Goal: Communication & Community: Share content

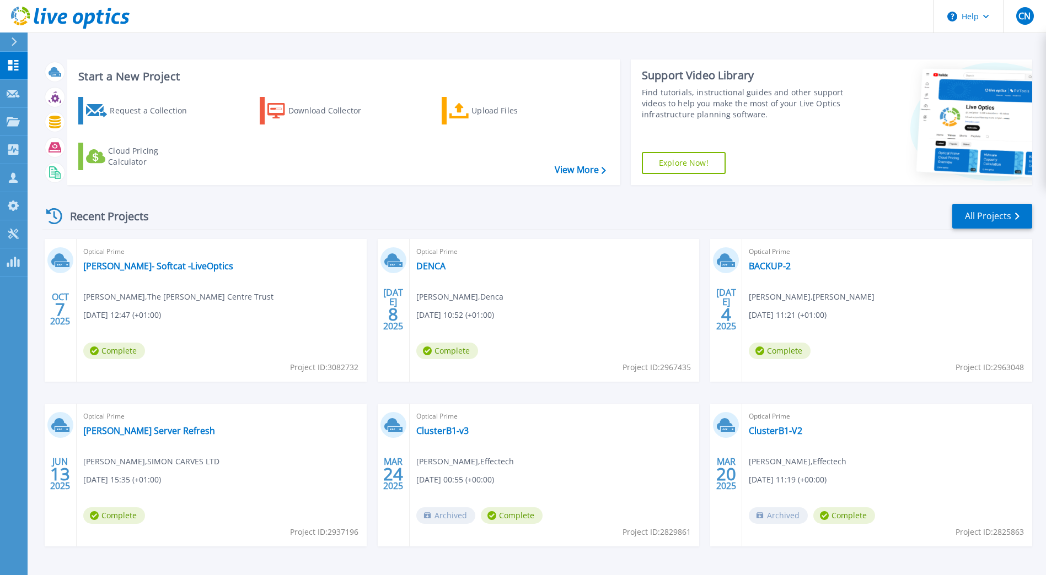
click at [13, 422] on div "Dashboard Dashboard Request Capture Request Capture Projects Projects Search Pr…" at bounding box center [14, 314] width 28 height 525
click at [139, 270] on link "[PERSON_NAME]- Softcat -LiveOptics" at bounding box center [158, 266] width 150 height 11
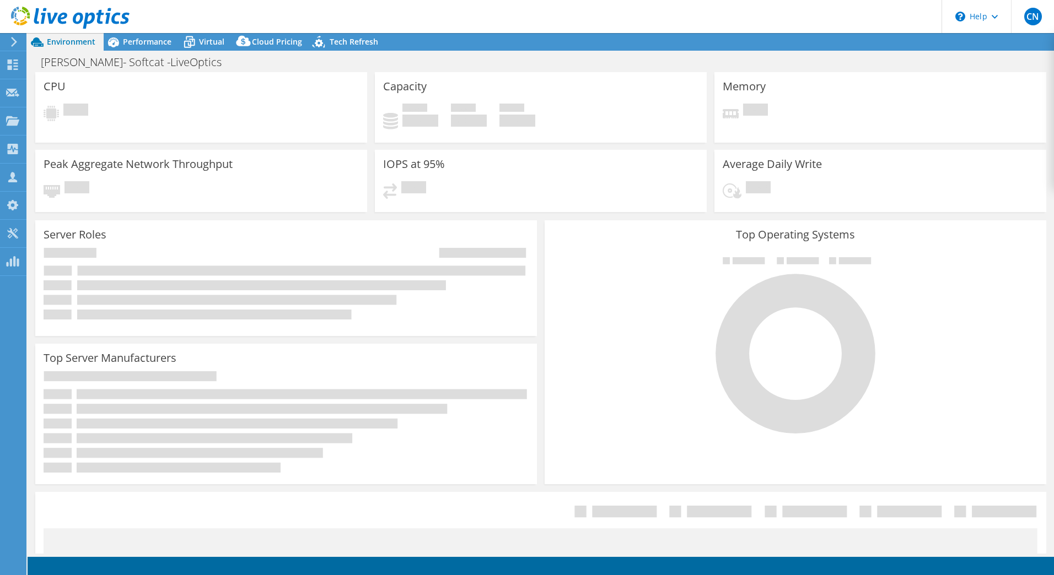
select select "USD"
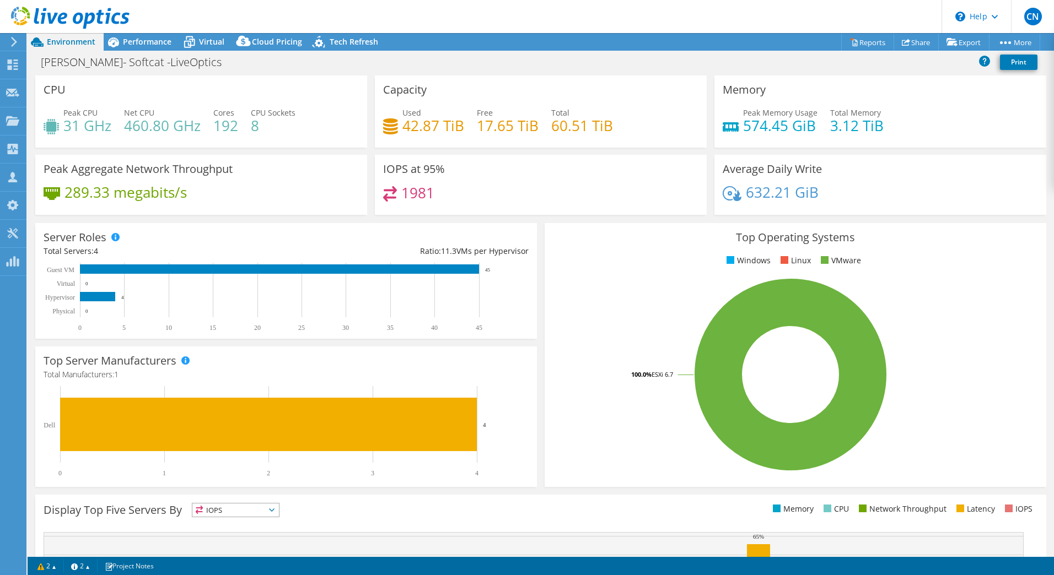
click at [967, 239] on h3 "Top Operating Systems" at bounding box center [795, 238] width 485 height 12
click at [55, 566] on link "2" at bounding box center [47, 566] width 34 height 14
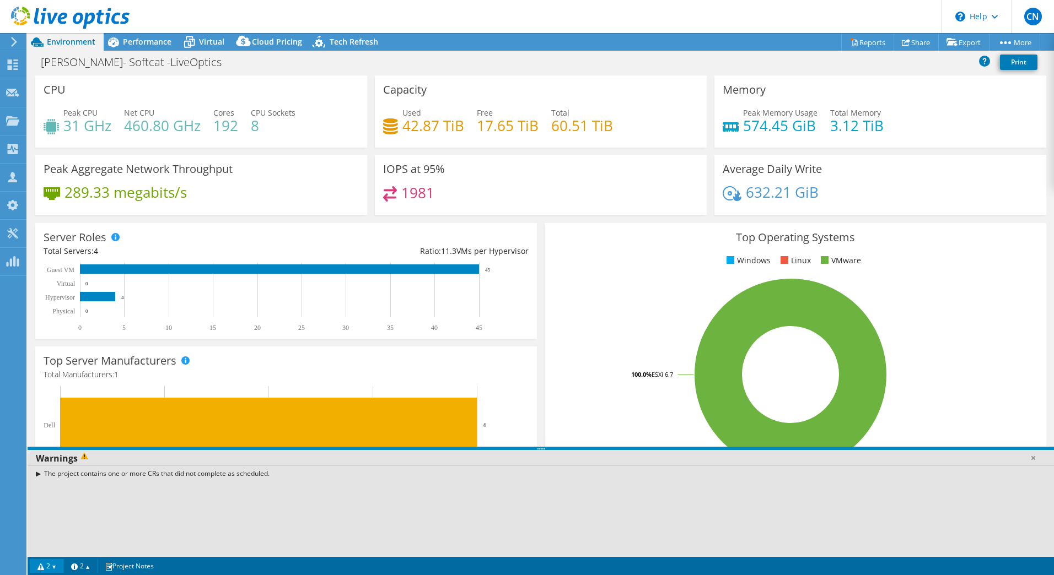
click at [37, 472] on div "The project contains one or more CRs that did not complete as scheduled." at bounding box center [541, 474] width 1026 height 16
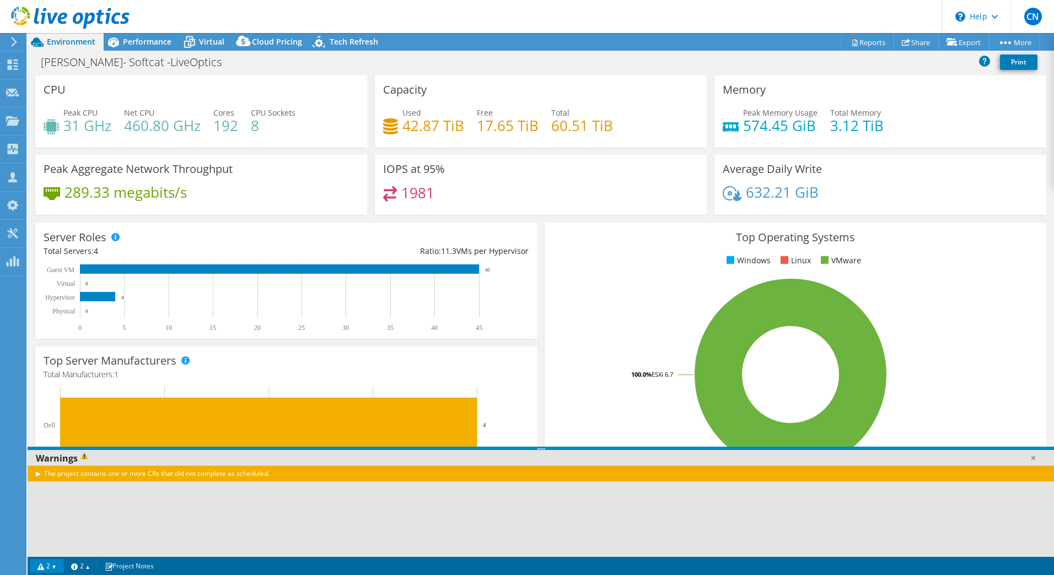
click at [37, 472] on div "The project contains one or more CRs that did not complete as scheduled." at bounding box center [541, 474] width 1026 height 16
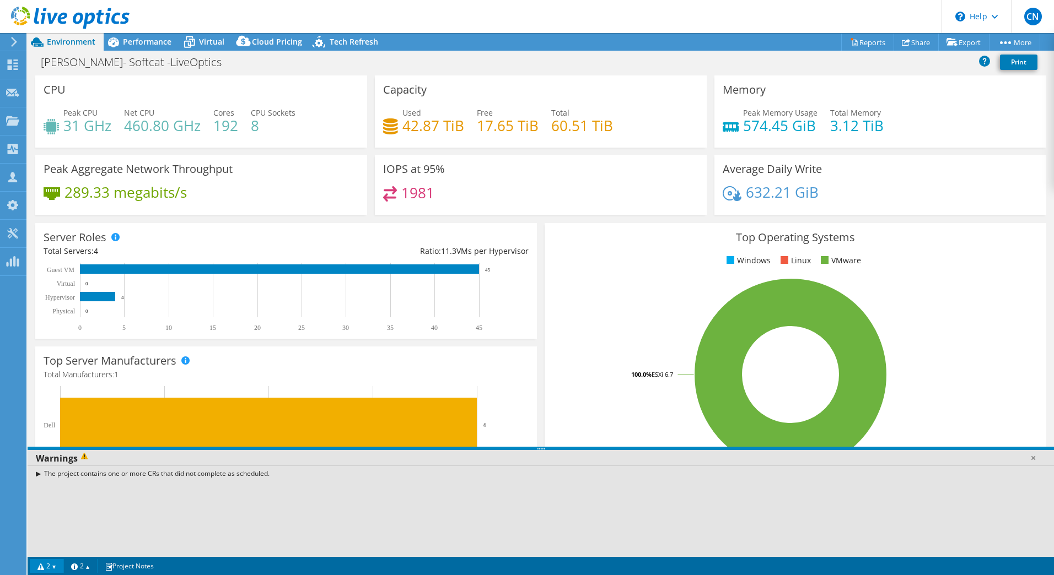
click at [428, 358] on div "Top Server Manufacturers Manufacturers are shown for physical servers and hyper…" at bounding box center [286, 417] width 502 height 141
click at [52, 559] on link "2" at bounding box center [47, 566] width 34 height 14
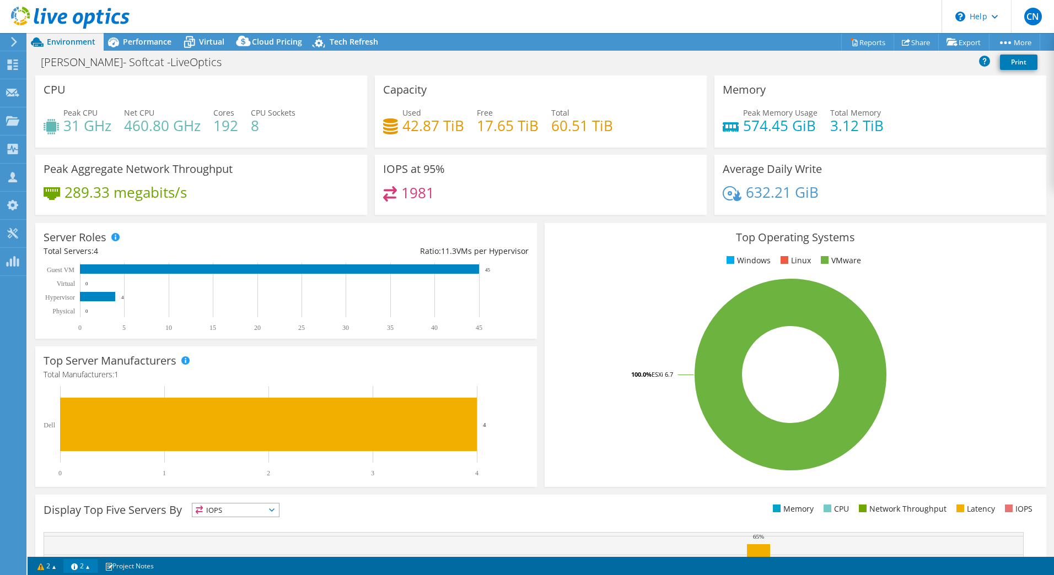
click at [80, 567] on link "2" at bounding box center [80, 566] width 34 height 14
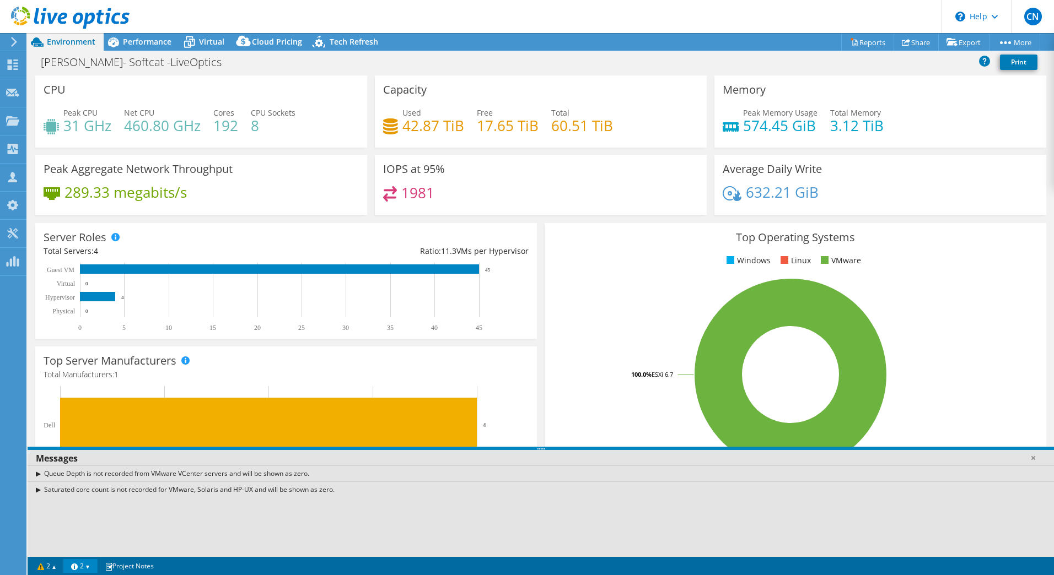
click at [87, 566] on link "2" at bounding box center [80, 566] width 34 height 14
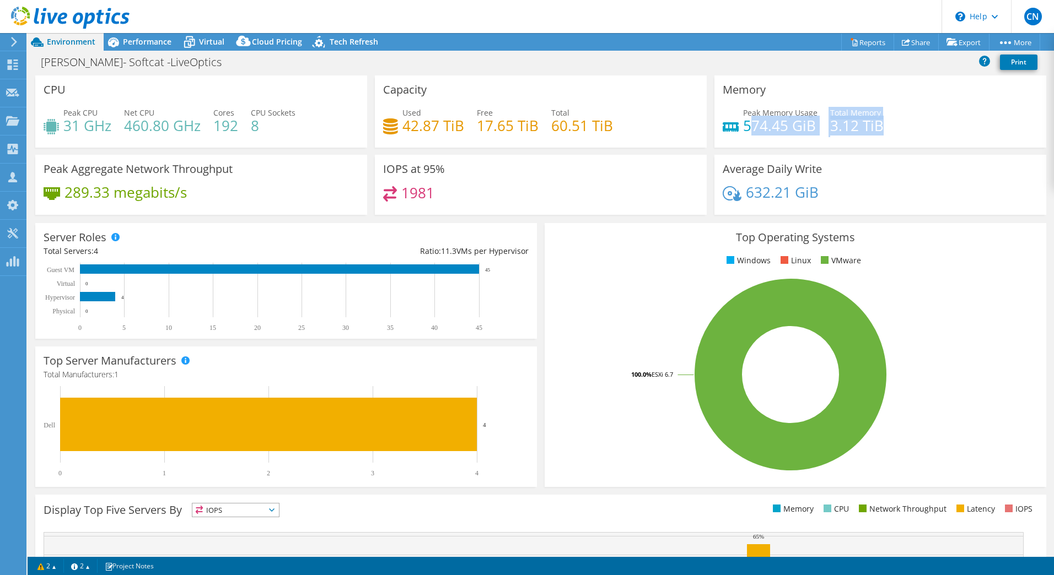
drag, startPoint x: 746, startPoint y: 127, endPoint x: 885, endPoint y: 126, distance: 138.9
click at [885, 126] on div "Peak Memory Usage 574.45 GiB Total Memory 3.12 TiB" at bounding box center [880, 125] width 315 height 36
drag, startPoint x: 549, startPoint y: 130, endPoint x: 622, endPoint y: 130, distance: 73.3
click at [622, 130] on div "Used 42.87 TiB Free 17.65 TiB Total 60.51 TiB" at bounding box center [540, 125] width 315 height 36
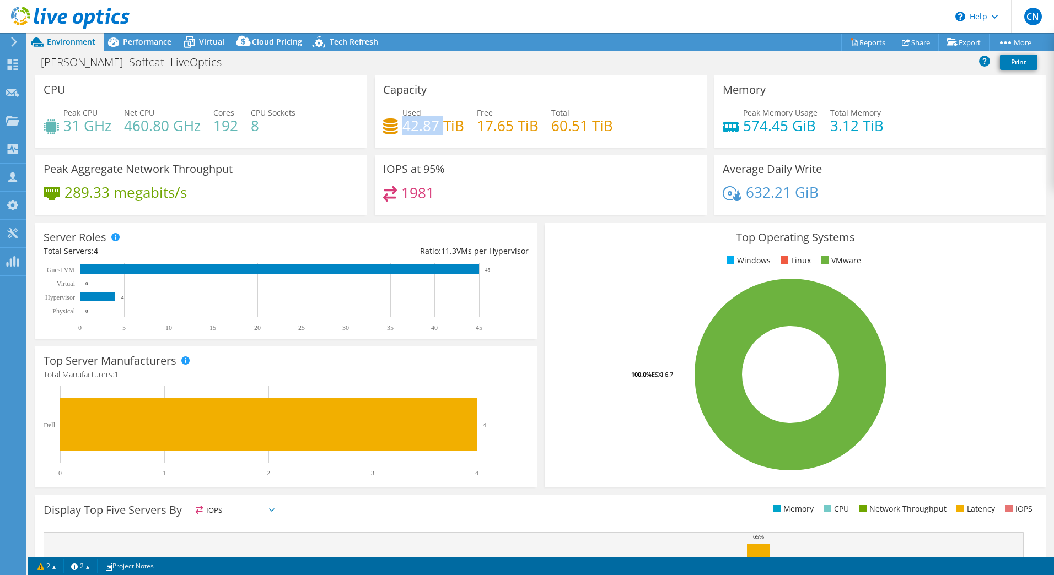
drag, startPoint x: 439, startPoint y: 128, endPoint x: 400, endPoint y: 125, distance: 38.8
click at [402, 125] on h4 "42.87 TiB" at bounding box center [433, 126] width 62 height 12
drag, startPoint x: 400, startPoint y: 125, endPoint x: 425, endPoint y: 150, distance: 35.5
click at [425, 150] on div "Capacity Used 42.87 TiB Free 17.65 TiB Total 60.51 TiB" at bounding box center [541, 115] width 340 height 79
drag, startPoint x: 397, startPoint y: 123, endPoint x: 645, endPoint y: 134, distance: 248.3
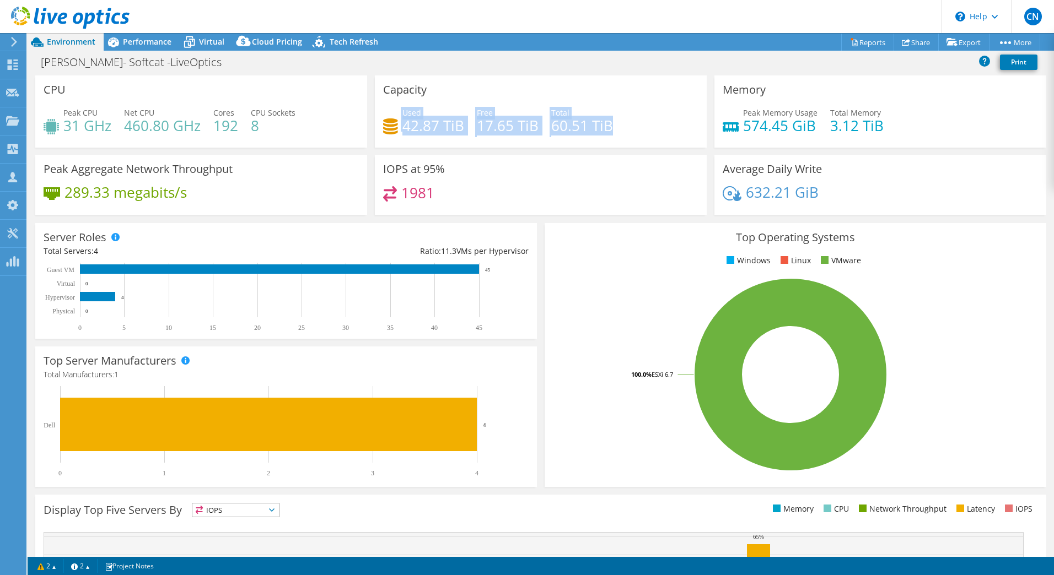
click at [645, 134] on div "Used 42.87 TiB Free 17.65 TiB Total 60.51 TiB" at bounding box center [540, 125] width 315 height 36
drag, startPoint x: 645, startPoint y: 134, endPoint x: 745, endPoint y: 141, distance: 100.5
click at [745, 141] on div "Peak Memory Usage 574.45 GiB Total Memory 3.12 TiB" at bounding box center [880, 125] width 315 height 36
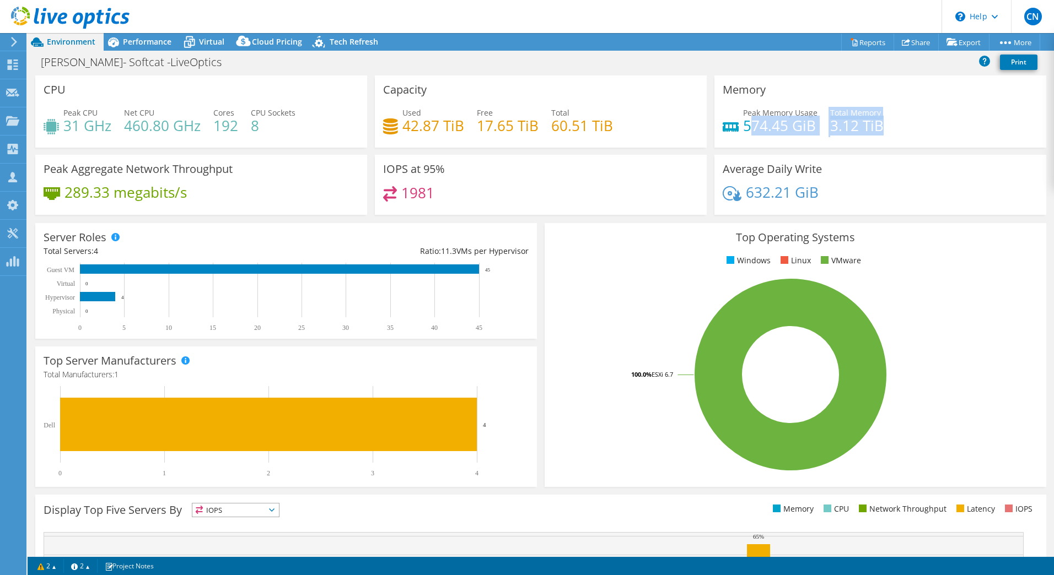
drag, startPoint x: 742, startPoint y: 132, endPoint x: 887, endPoint y: 133, distance: 145.5
click at [887, 133] on div "Peak Memory Usage 574.45 GiB Total Memory 3.12 TiB" at bounding box center [880, 125] width 315 height 36
drag, startPoint x: 887, startPoint y: 133, endPoint x: 777, endPoint y: 138, distance: 110.3
click at [777, 138] on div "Peak Memory Usage 574.45 GiB Total Memory 3.12 TiB" at bounding box center [880, 125] width 315 height 36
drag, startPoint x: 210, startPoint y: 115, endPoint x: 284, endPoint y: 134, distance: 76.5
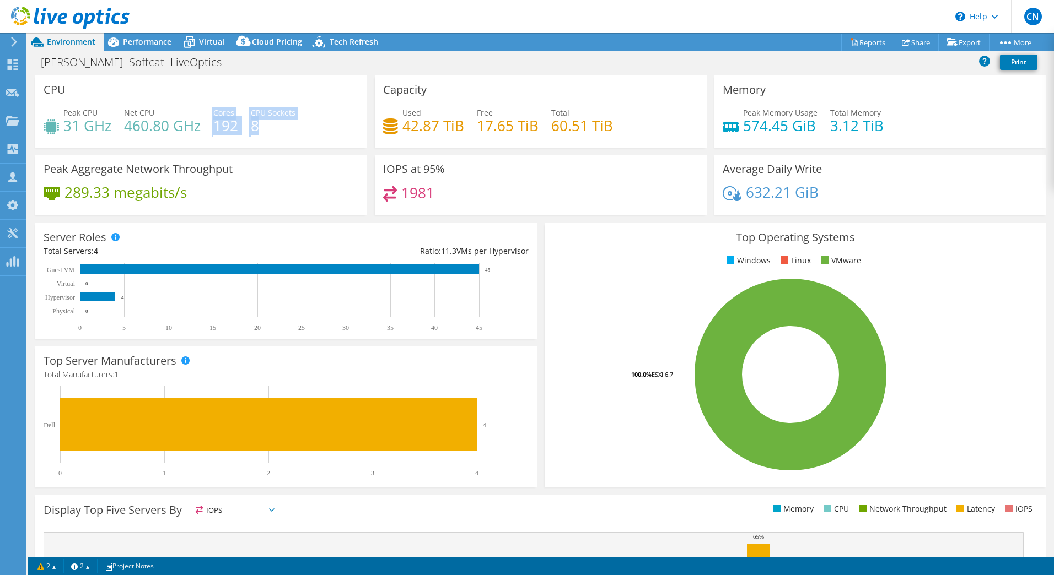
click at [284, 134] on div "Peak CPU 31 GHz Net CPU 460.80 GHz Cores 192 CPU Sockets 8" at bounding box center [201, 125] width 315 height 36
click at [152, 39] on span "Performance" at bounding box center [147, 41] width 49 height 10
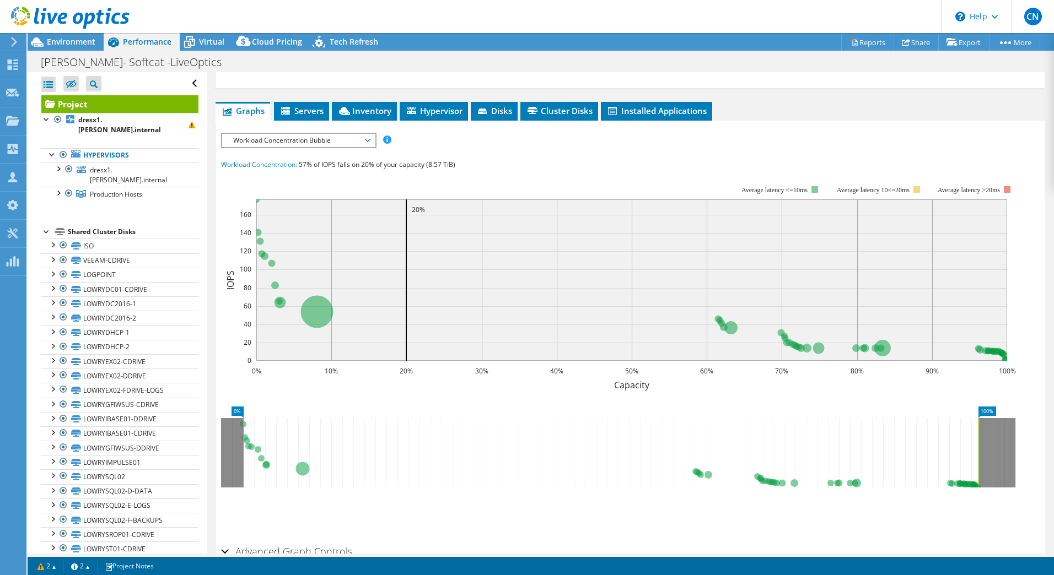
scroll to position [229, 0]
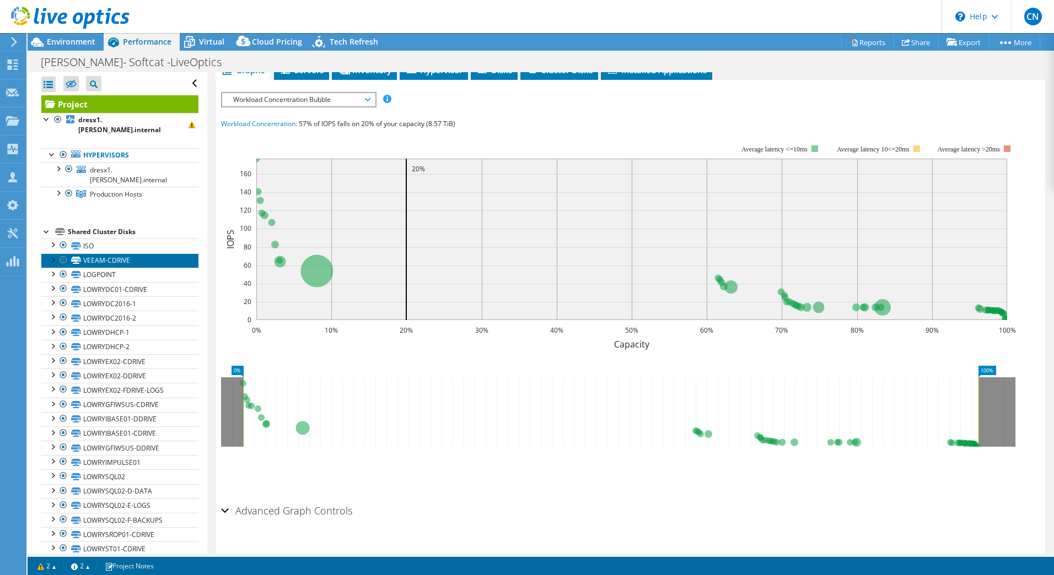
click at [100, 254] on link "VEEAM-CDRIVE" at bounding box center [119, 261] width 157 height 14
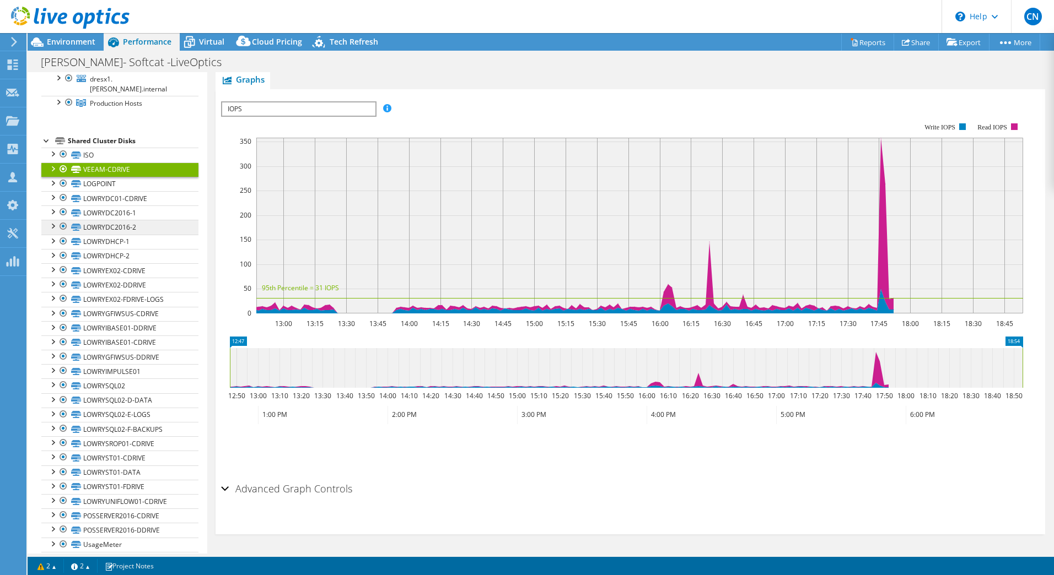
scroll to position [92, 0]
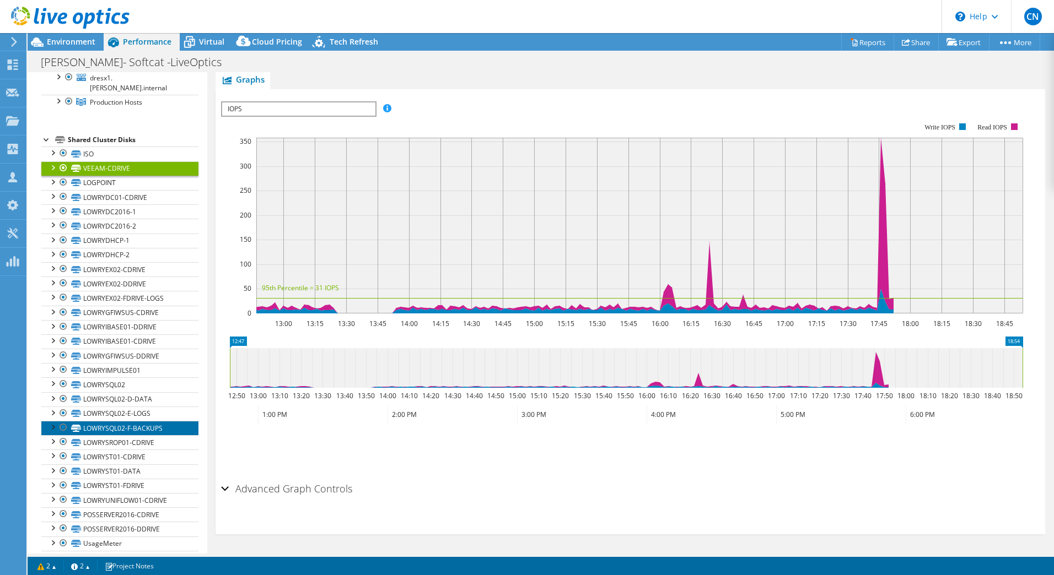
click at [127, 421] on link "LOWRYSQL02-F-BACKUPS" at bounding box center [119, 428] width 157 height 14
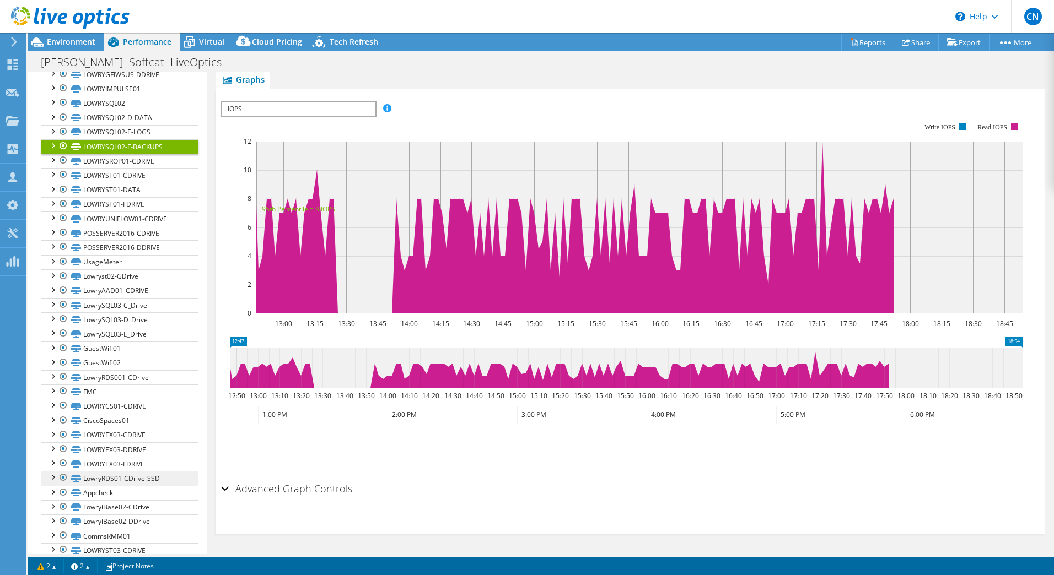
scroll to position [367, 0]
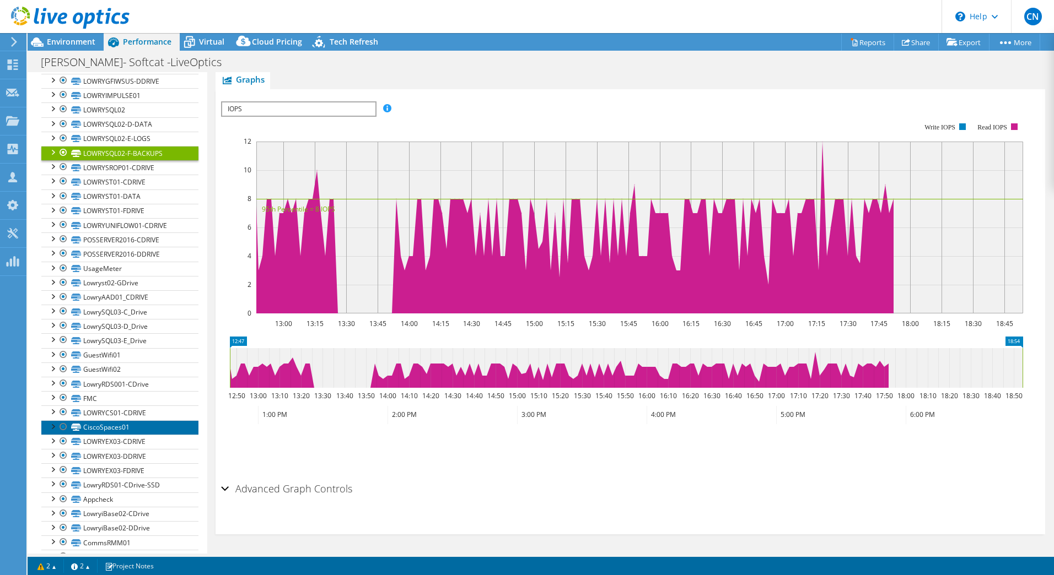
click at [126, 421] on link "CiscoSpaces01" at bounding box center [119, 428] width 157 height 14
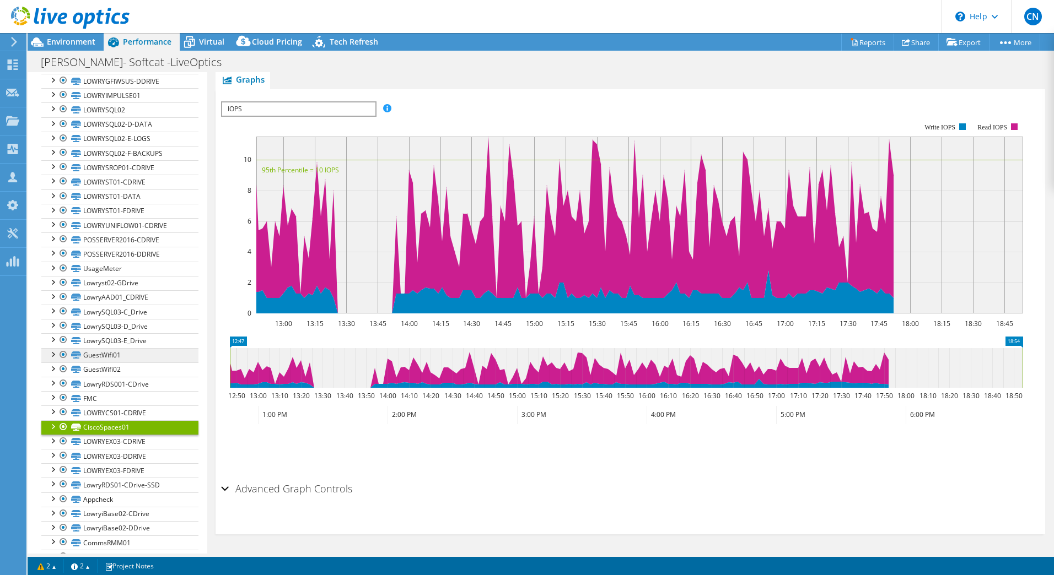
scroll to position [0, 0]
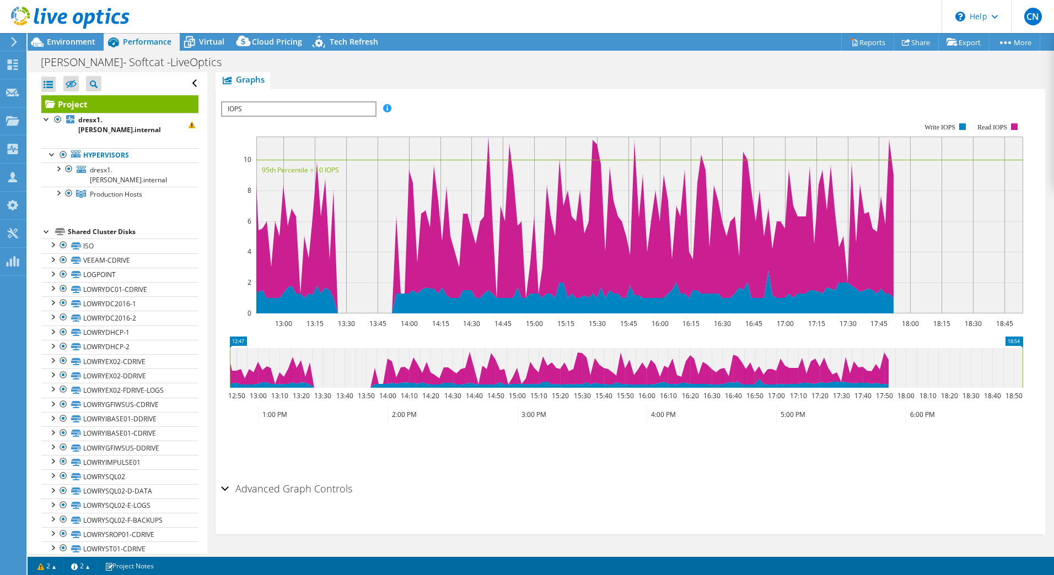
click at [260, 115] on span "IOPS" at bounding box center [298, 109] width 153 height 13
click at [126, 137] on ul "Hypervisors dresx1.lowry.internal DRESX1-LOCAL Server-BandR" at bounding box center [119, 175] width 157 height 76
click at [128, 165] on span "dresx1.lowry.internal" at bounding box center [128, 174] width 77 height 19
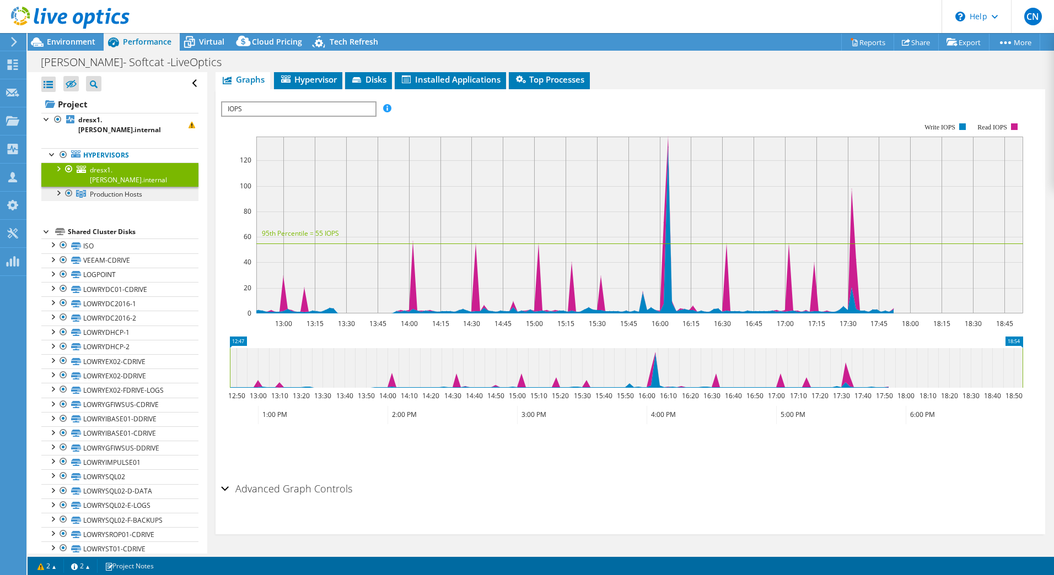
click at [128, 190] on span "Production Hosts" at bounding box center [116, 194] width 52 height 9
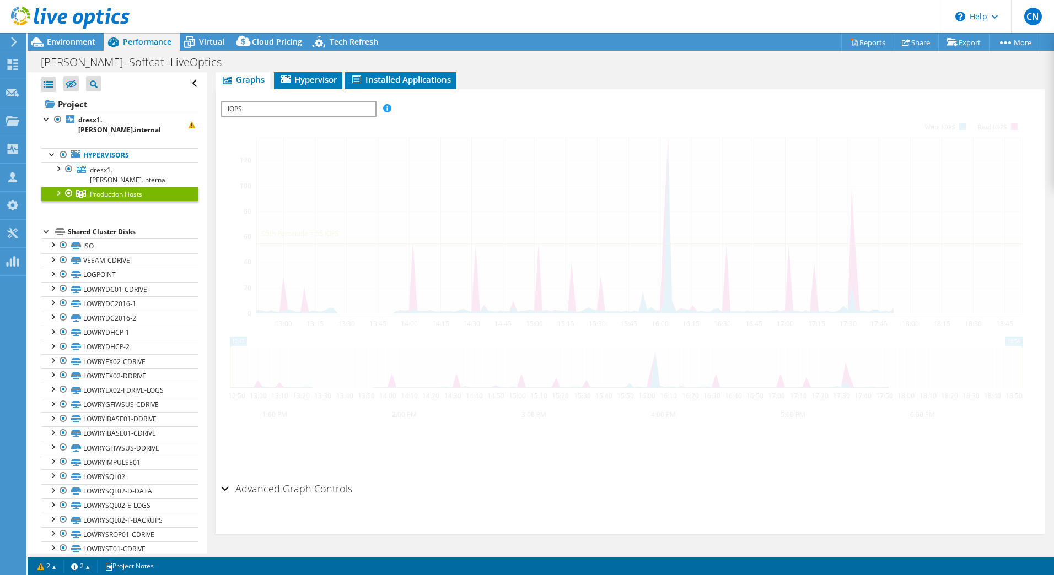
scroll to position [159, 0]
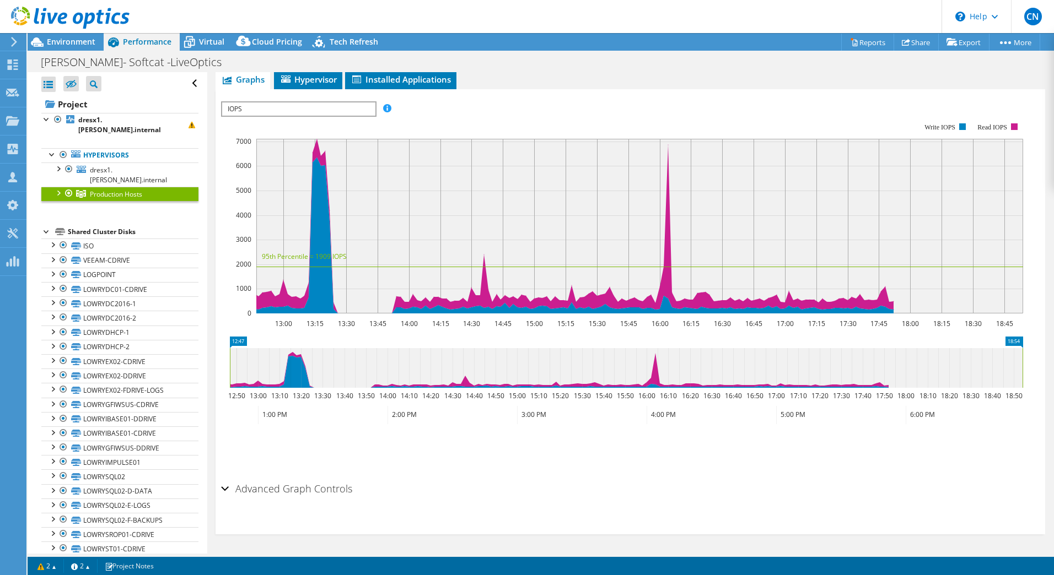
click at [58, 187] on div at bounding box center [57, 192] width 11 height 11
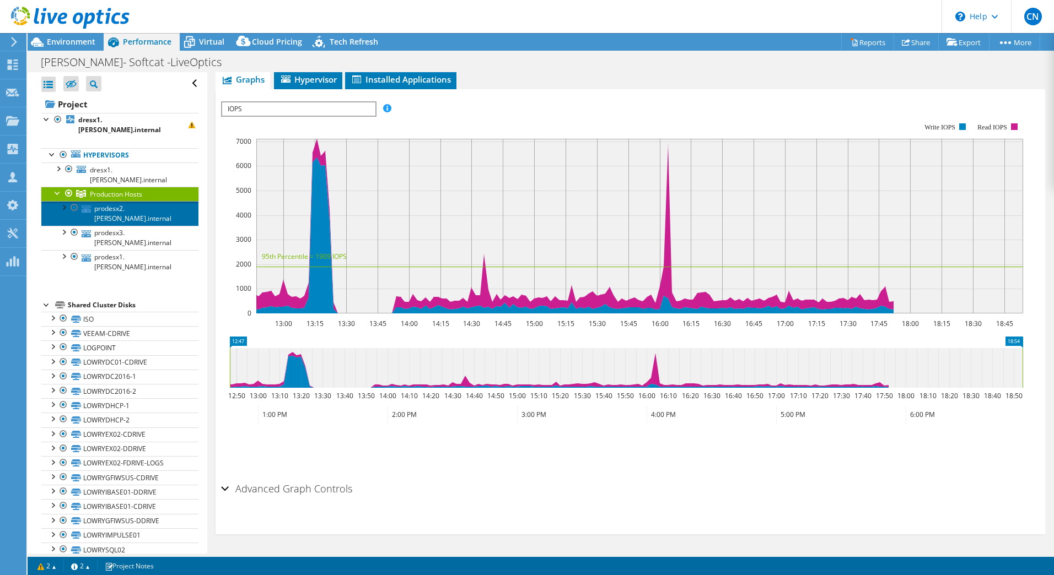
click at [117, 201] on link "prodesx2.lowry.internal" at bounding box center [119, 213] width 157 height 24
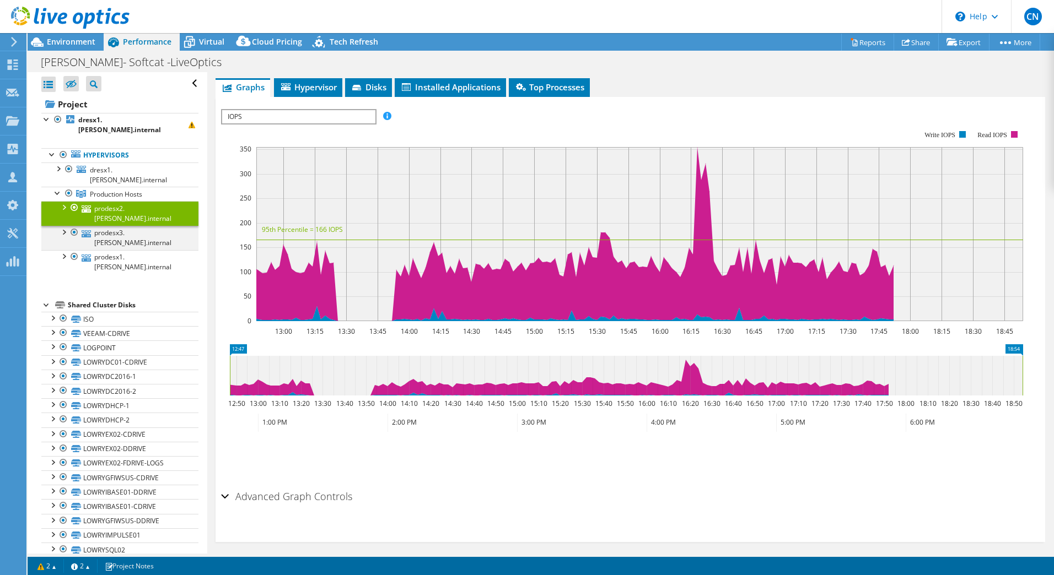
scroll to position [167, 0]
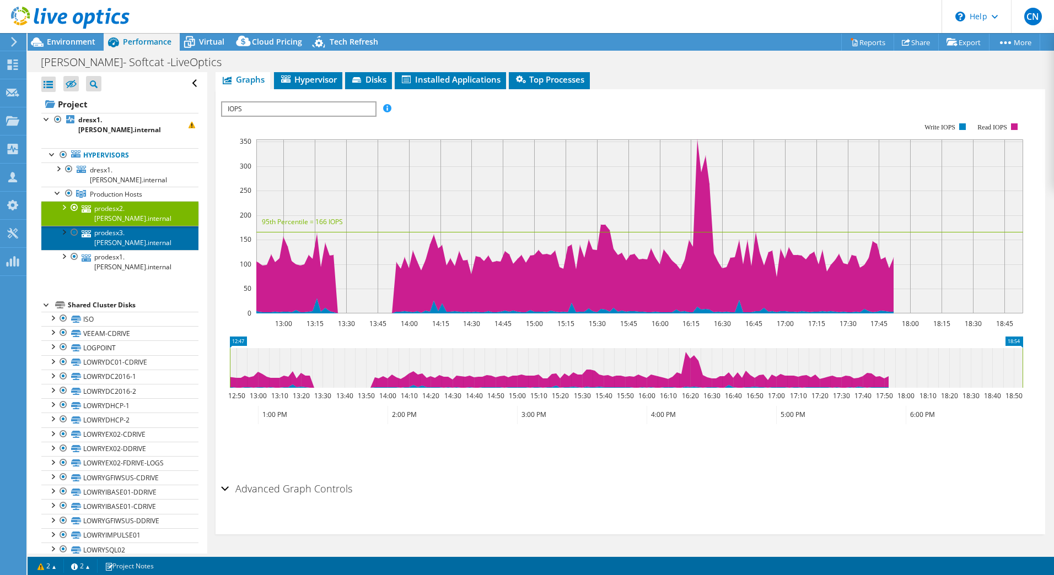
click at [111, 226] on link "prodesx3.lowry.internal" at bounding box center [119, 238] width 157 height 24
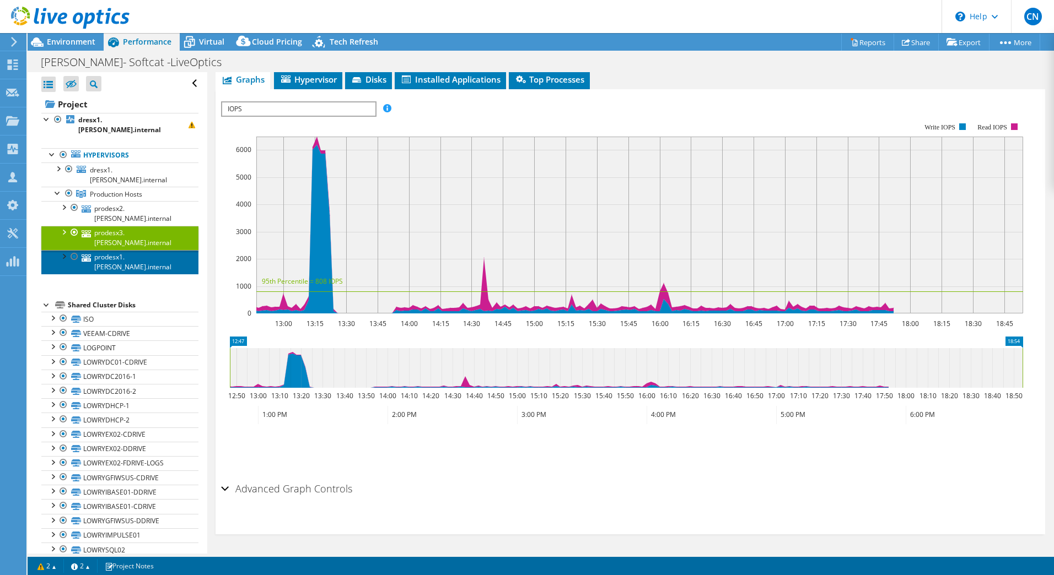
click at [114, 250] on link "prodesx1.lowry.internal" at bounding box center [119, 262] width 157 height 24
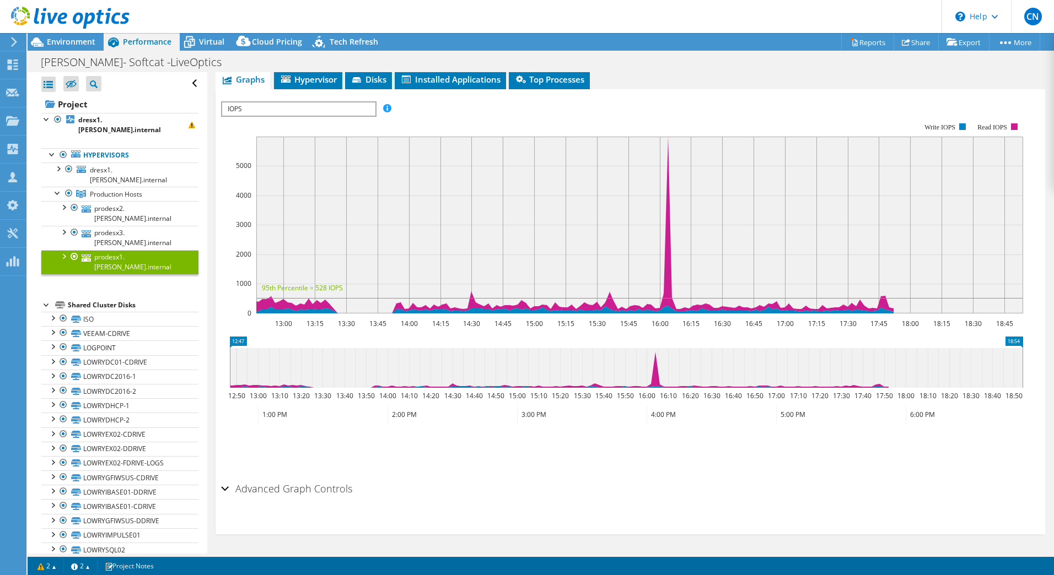
click at [67, 250] on div at bounding box center [63, 255] width 11 height 11
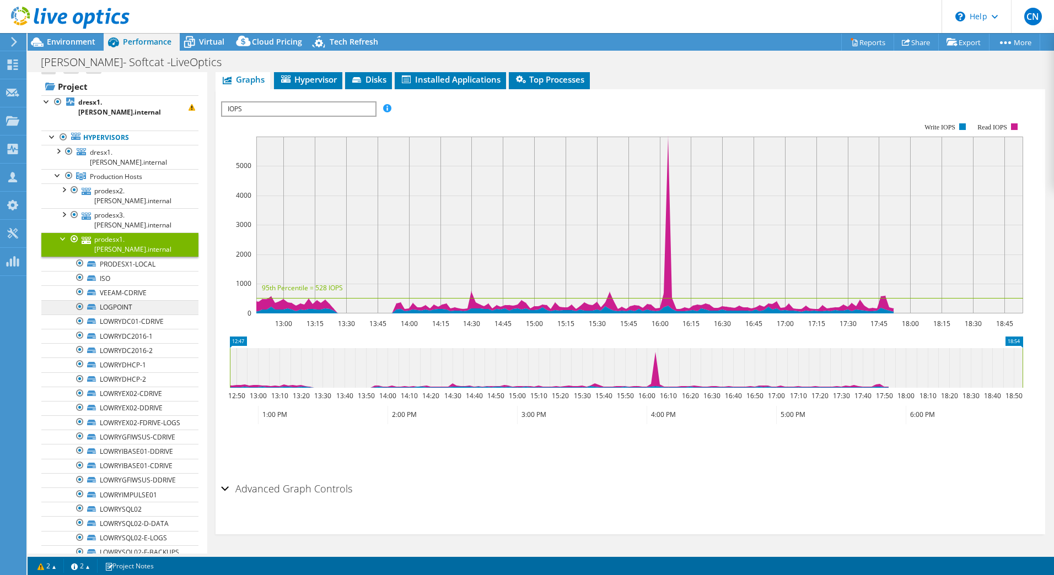
scroll to position [0, 0]
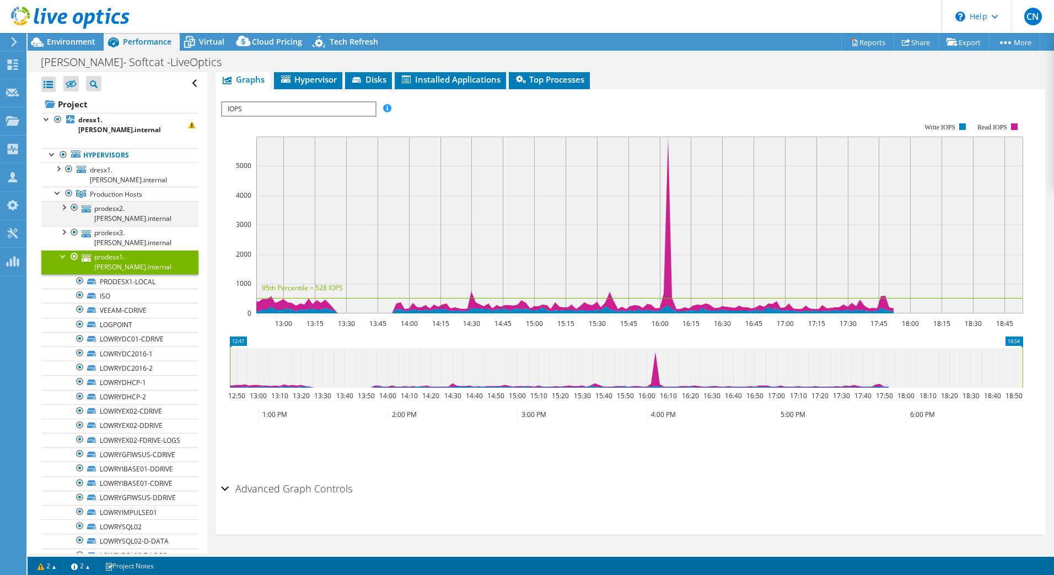
click at [63, 201] on div at bounding box center [63, 206] width 11 height 11
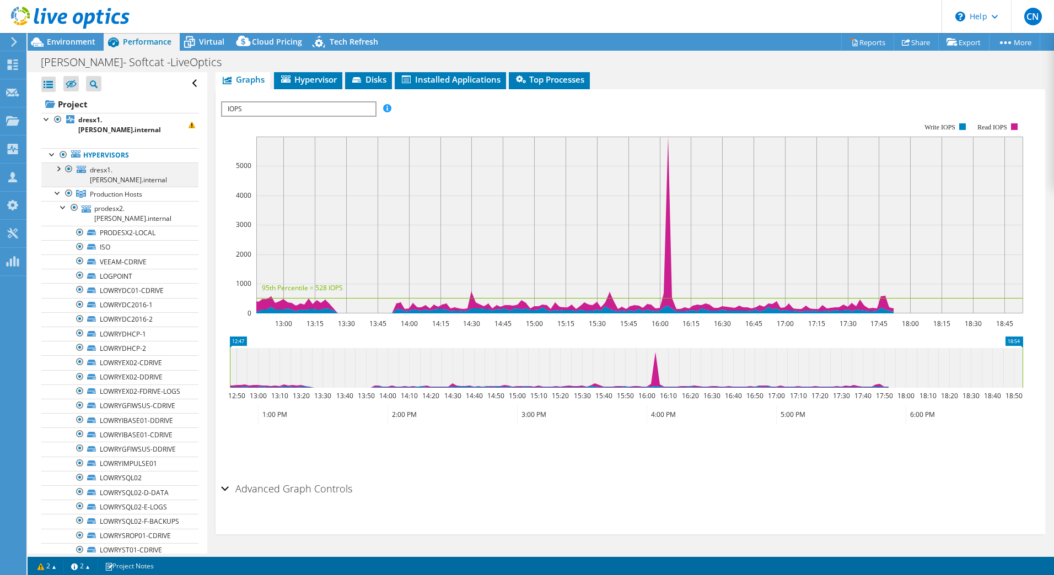
click at [58, 163] on div at bounding box center [57, 168] width 11 height 11
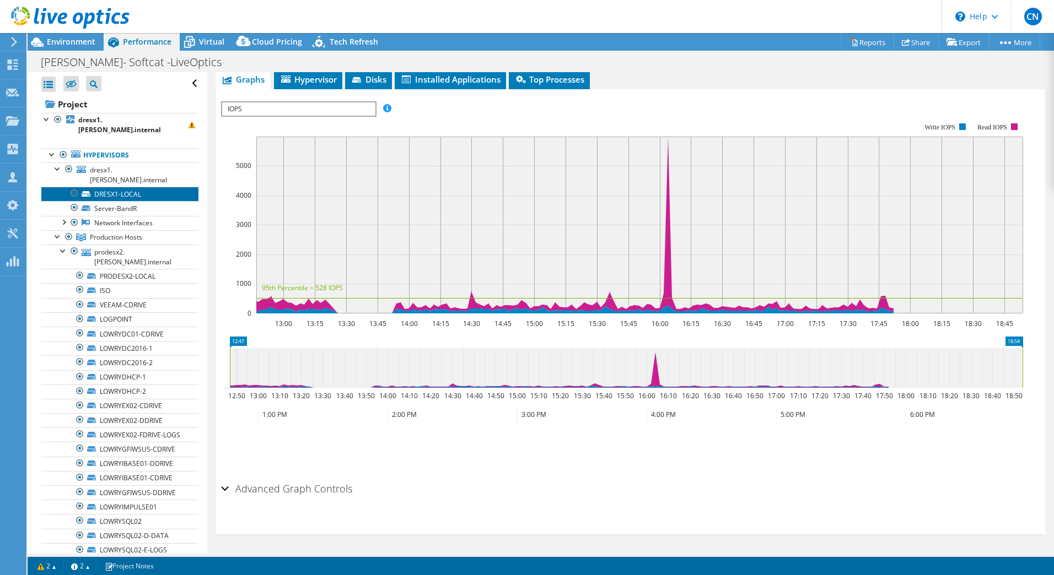
click at [93, 187] on link "DRESX1-LOCAL" at bounding box center [119, 194] width 157 height 14
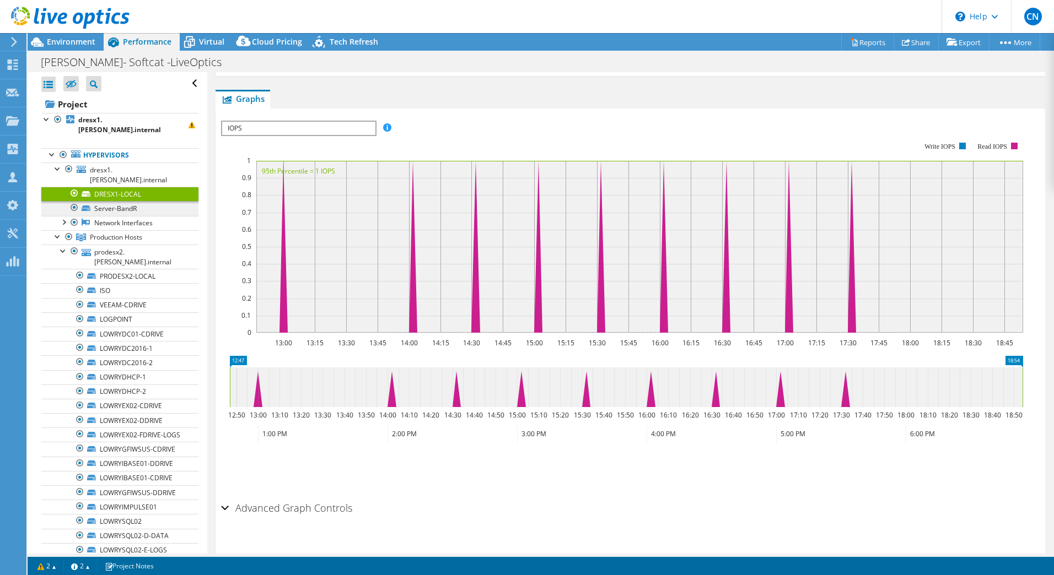
scroll to position [186, 0]
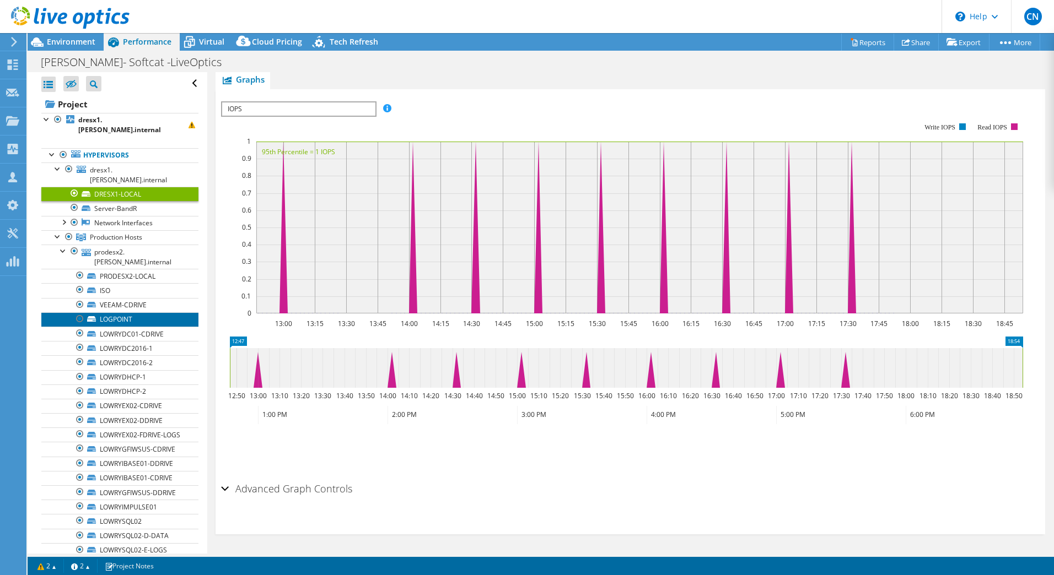
click at [121, 313] on link "LOGPOINT" at bounding box center [119, 320] width 157 height 14
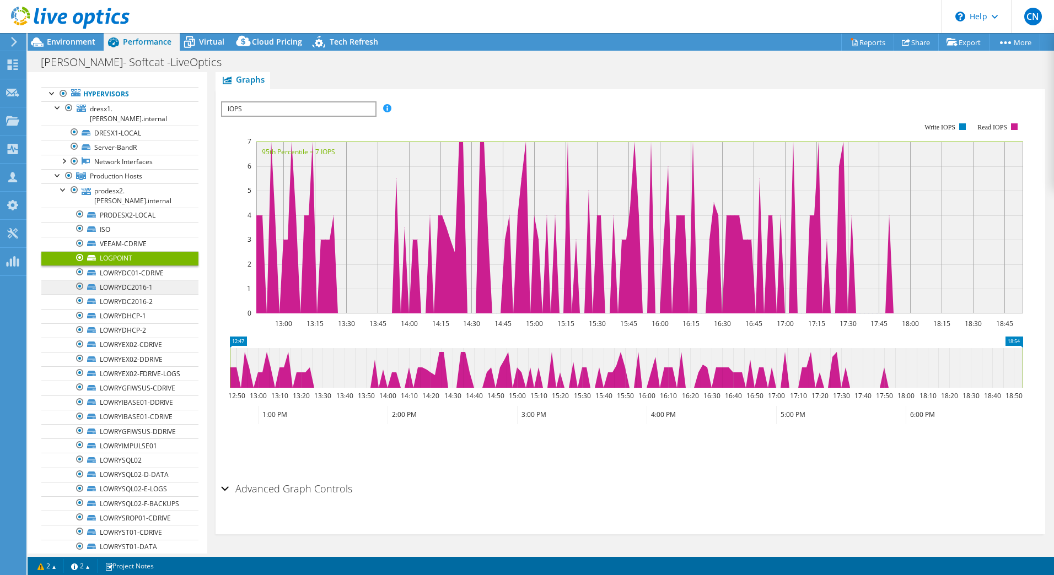
scroll to position [85, 0]
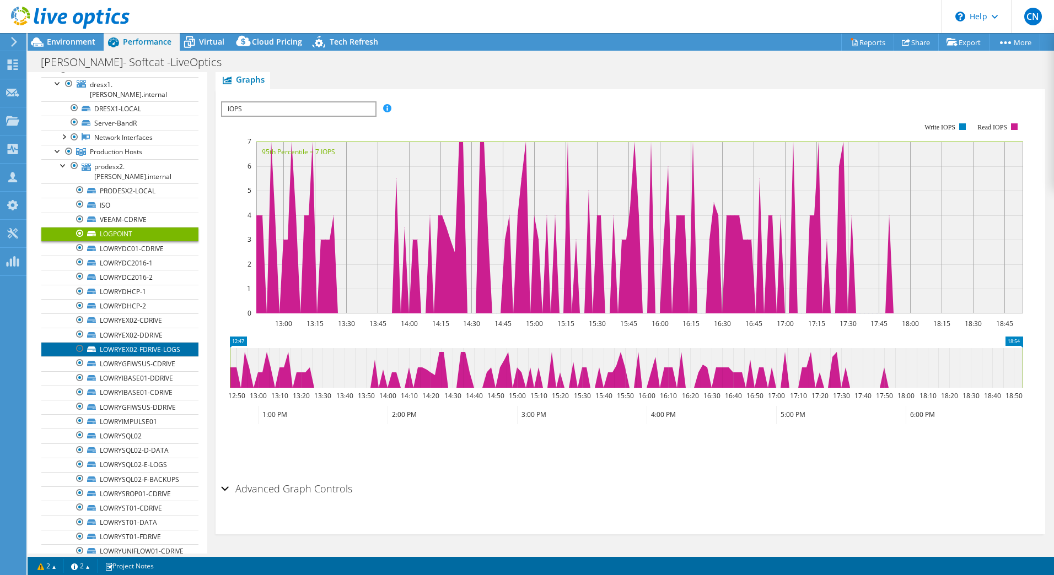
click at [142, 342] on link "LOWRYEX02-FDRIVE-LOGS" at bounding box center [119, 349] width 157 height 14
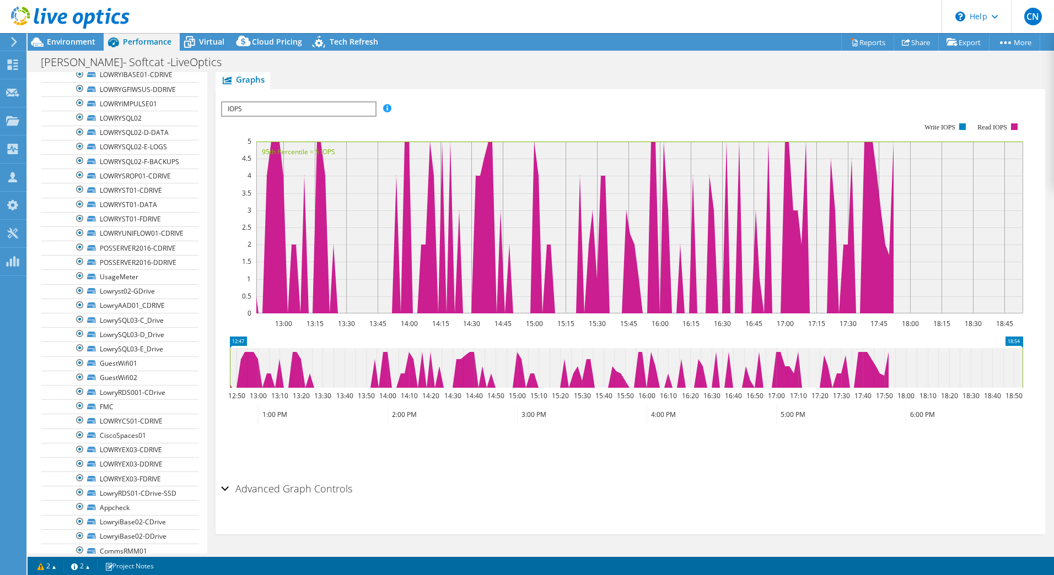
scroll to position [406, 0]
click at [134, 406] on link "FMC" at bounding box center [119, 404] width 157 height 14
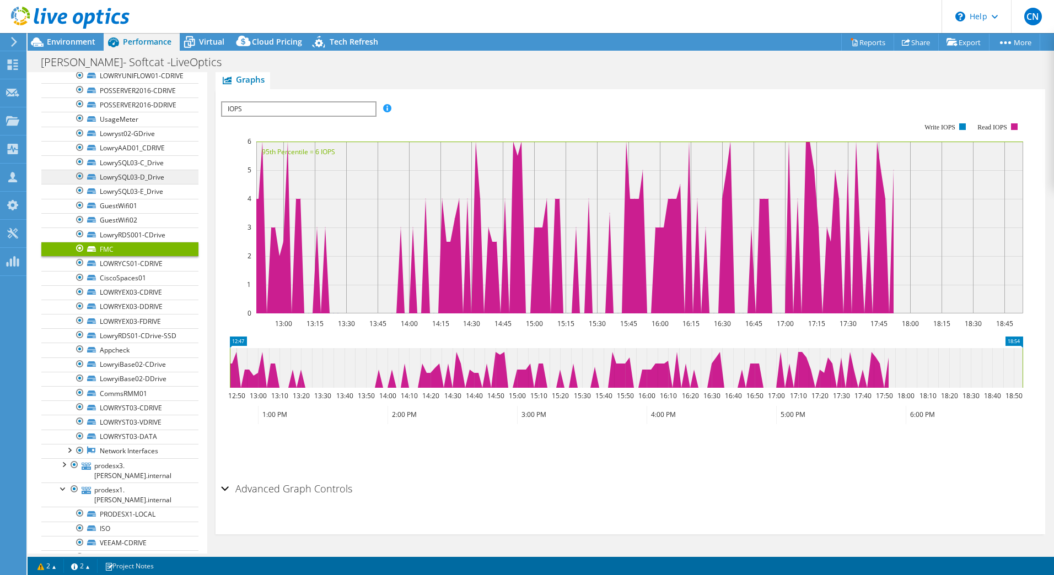
scroll to position [562, 0]
click at [134, 354] on link "Appcheck" at bounding box center [119, 349] width 157 height 14
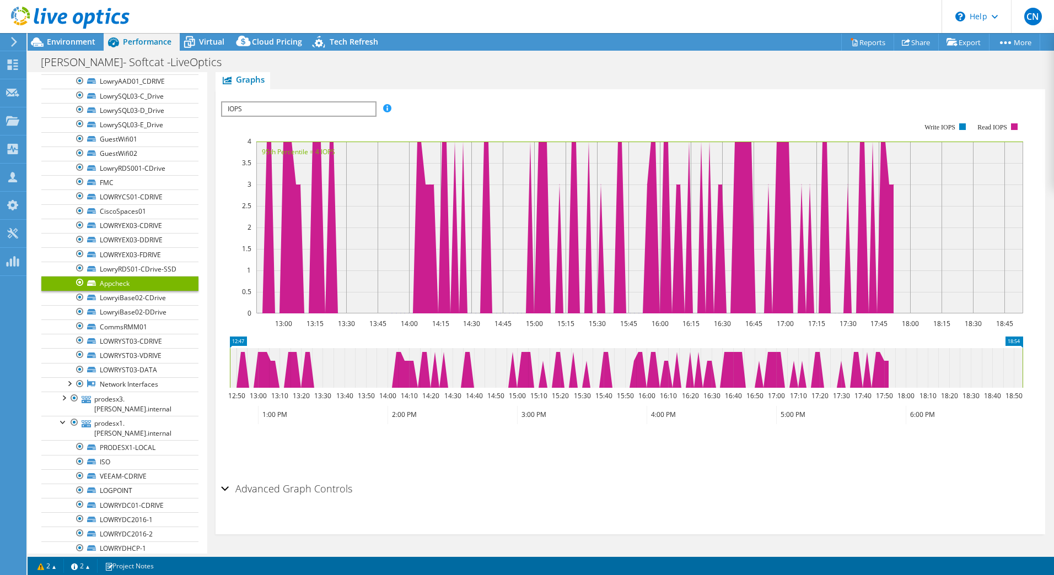
scroll to position [632, 0]
click at [141, 382] on link "Network Interfaces" at bounding box center [119, 381] width 157 height 14
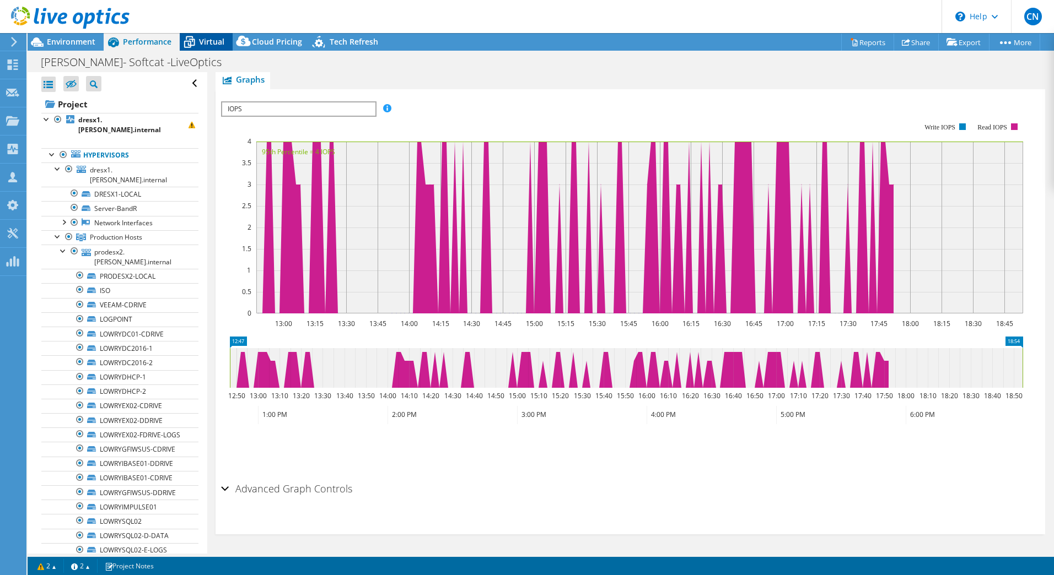
click at [211, 44] on span "Virtual" at bounding box center [211, 41] width 25 height 10
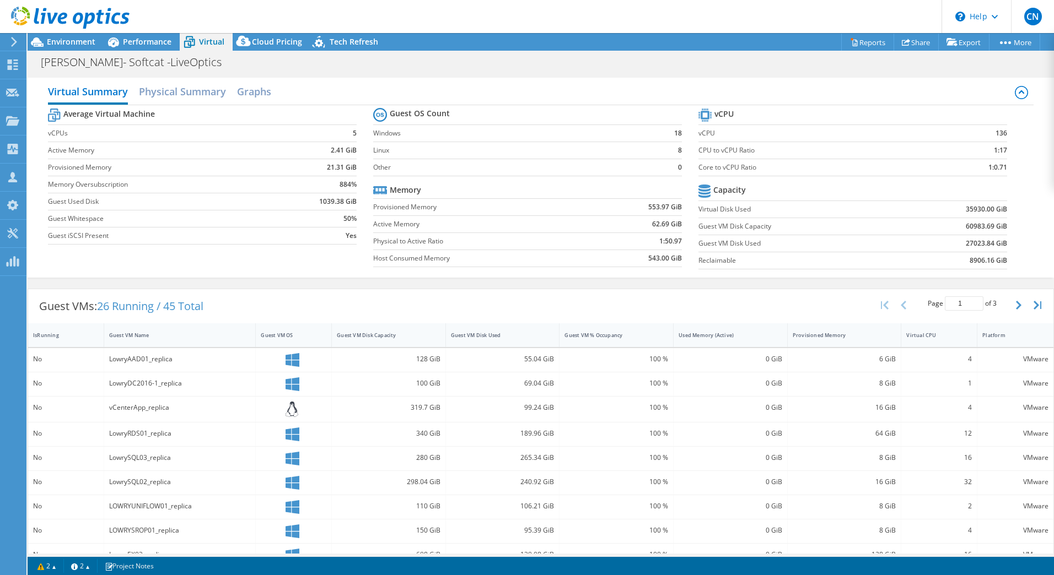
scroll to position [167, 0]
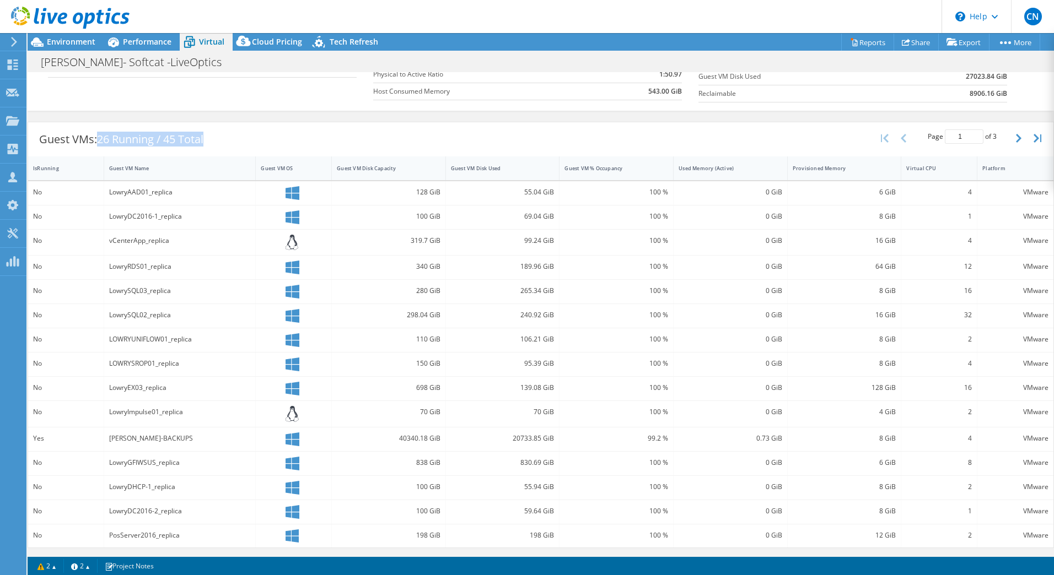
drag, startPoint x: 103, startPoint y: 138, endPoint x: 229, endPoint y: 148, distance: 126.6
click at [229, 148] on div "Guest VMs: 26 Running / 45 Total Page 1 of 3 5 rows 10 rows 20 rows 25 rows 50 …" at bounding box center [540, 139] width 1025 height 34
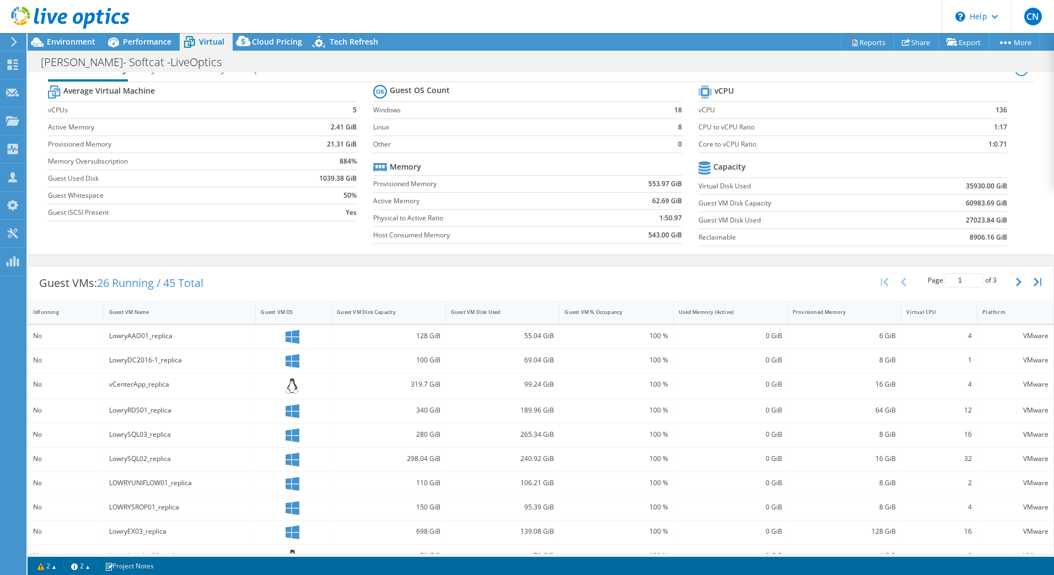
scroll to position [0, 0]
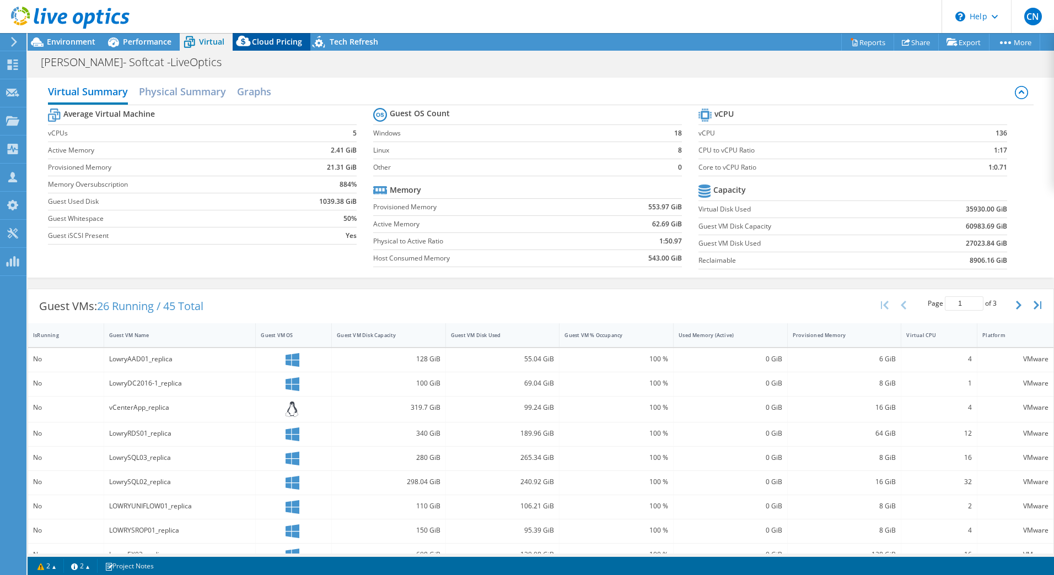
click at [261, 41] on span "Cloud Pricing" at bounding box center [277, 41] width 50 height 10
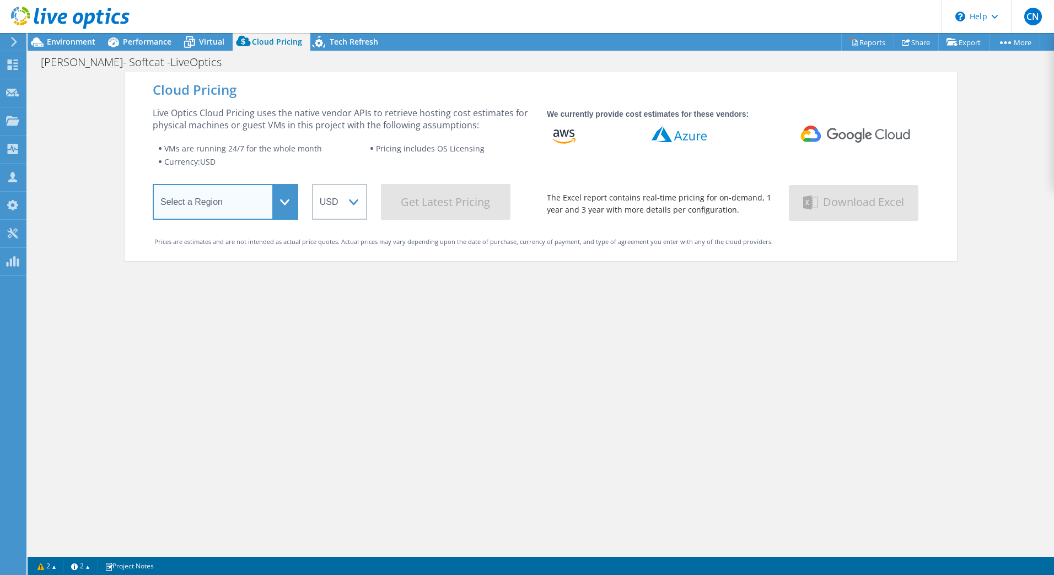
click at [215, 203] on select "Select a Region Asia Pacific (Hong Kong) Asia Pacific (Mumbai) Asia Pacific (Se…" at bounding box center [226, 202] width 146 height 36
select select "EULondon"
click at [153, 186] on select "Select a Region Asia Pacific (Hong Kong) Asia Pacific (Mumbai) Asia Pacific (Se…" at bounding box center [226, 202] width 146 height 36
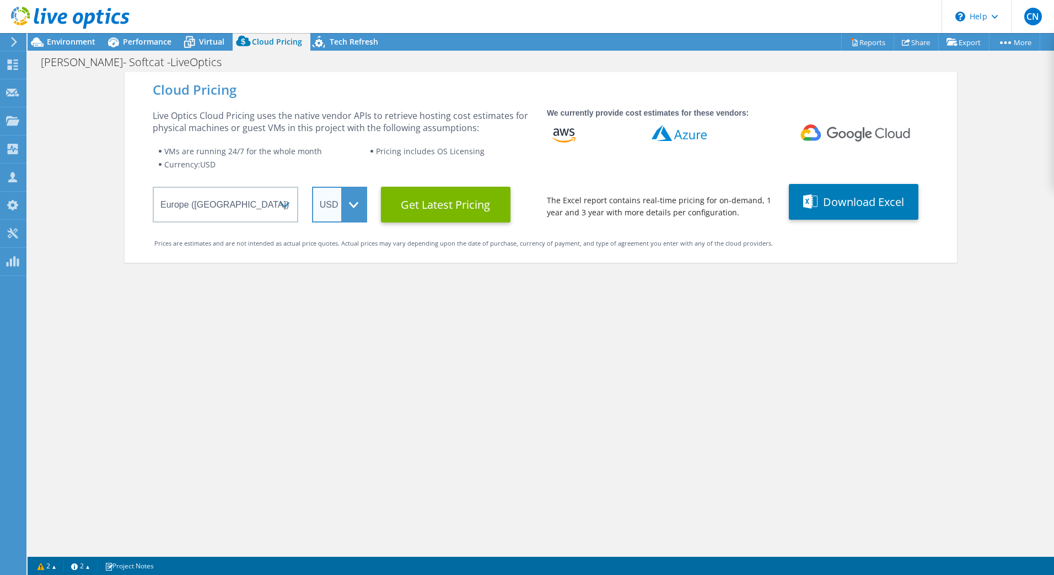
click at [331, 222] on select "ARS AUD BRL CAD CHF CLP CNY DKK EUR GBP HKD HUF INR JPY MXN MYR NOK NZD PEN SEK…" at bounding box center [339, 205] width 55 height 36
click at [312, 187] on select "ARS AUD BRL CAD CHF CLP CNY DKK EUR GBP HKD HUF INR JPY MXN MYR NOK NZD PEN SEK…" at bounding box center [339, 205] width 55 height 36
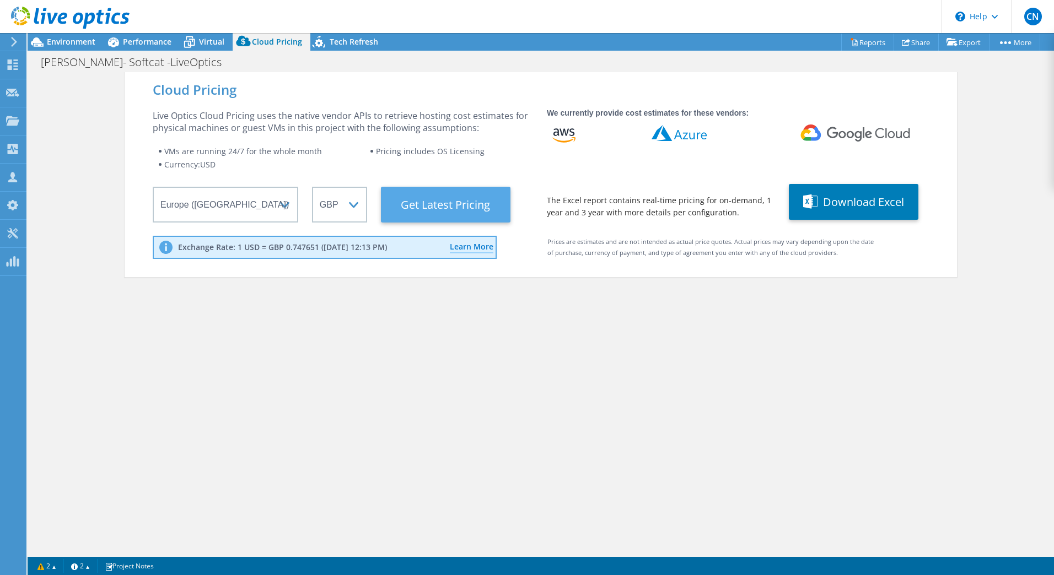
click at [422, 207] on Latest "Get Latest Pricing" at bounding box center [446, 205] width 130 height 36
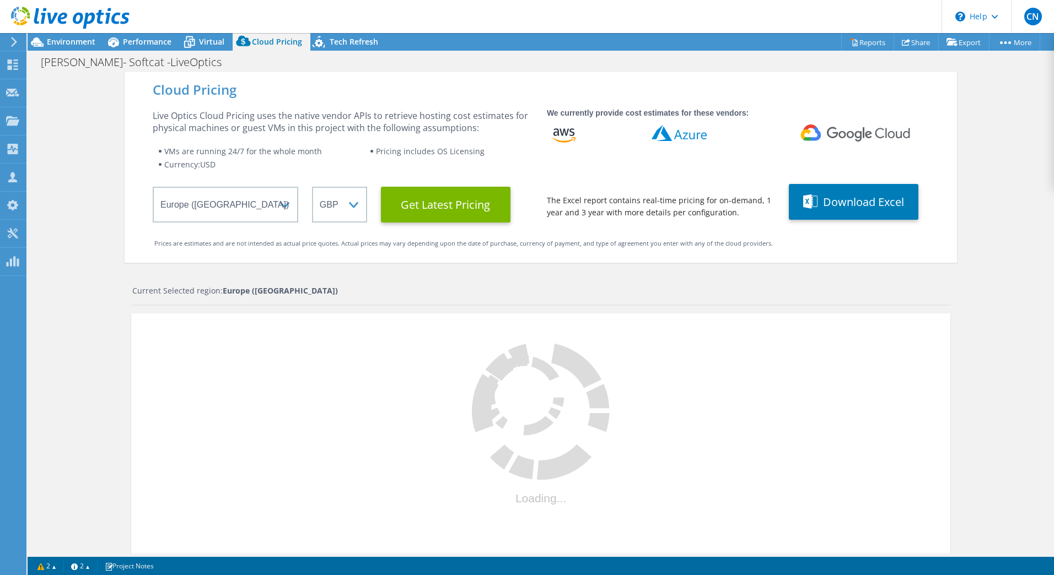
scroll to position [94, 0]
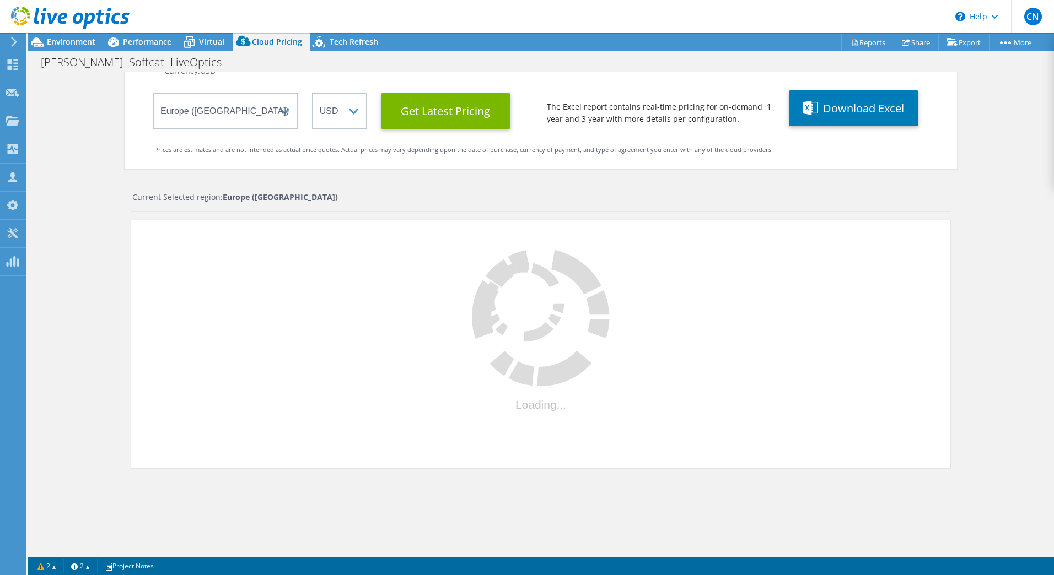
select select "GBP"
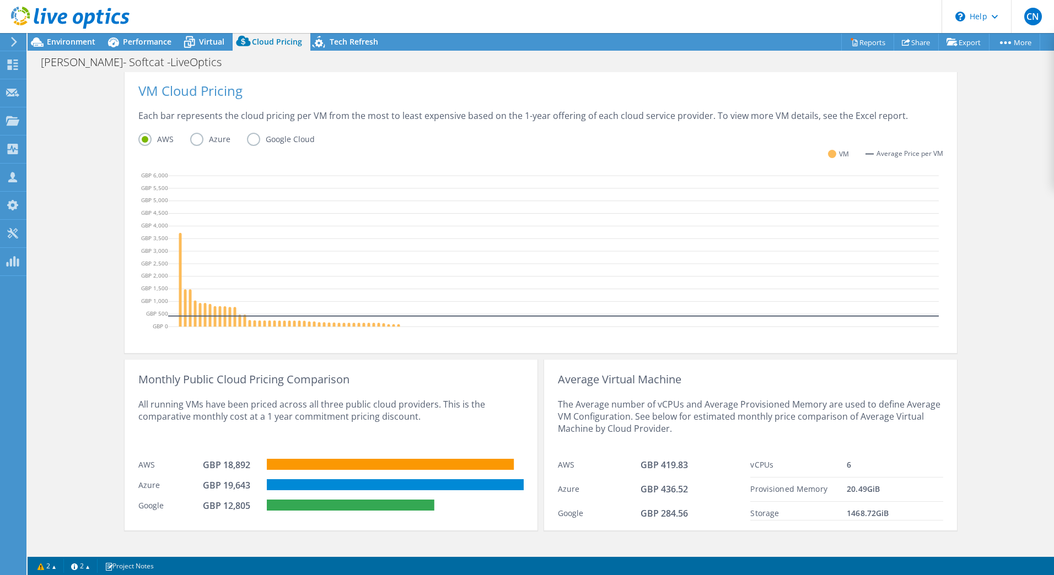
scroll to position [269, 0]
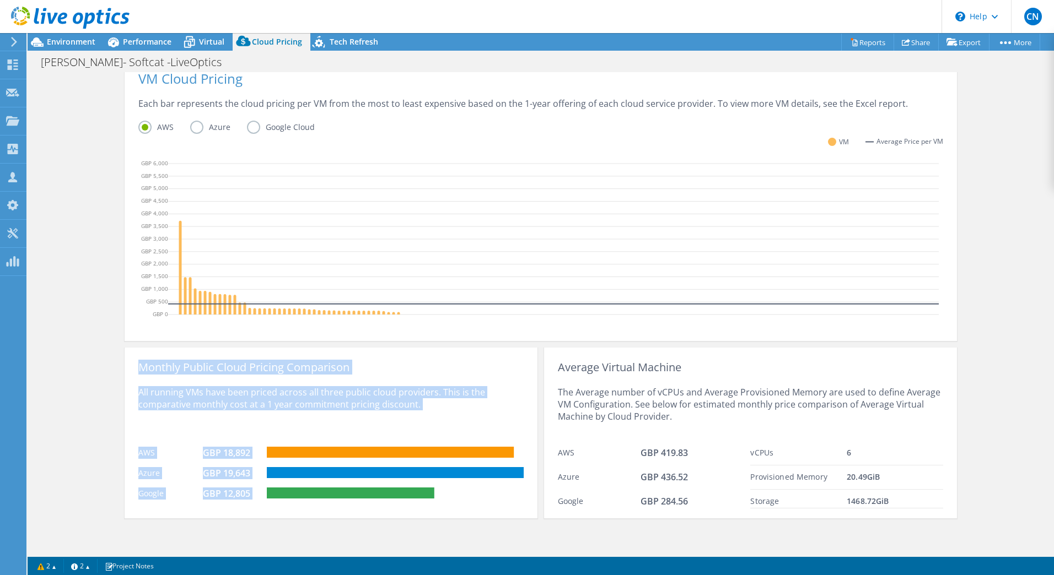
drag, startPoint x: 132, startPoint y: 369, endPoint x: 447, endPoint y: 501, distance: 341.0
click at [447, 501] on div "Monthly Public Cloud Pricing Comparison All running VMs have been priced across…" at bounding box center [331, 433] width 413 height 171
click at [105, 437] on div "Cloud Pricing Live Optics Cloud Pricing uses the native vendor APIs to retrieve…" at bounding box center [541, 178] width 1026 height 751
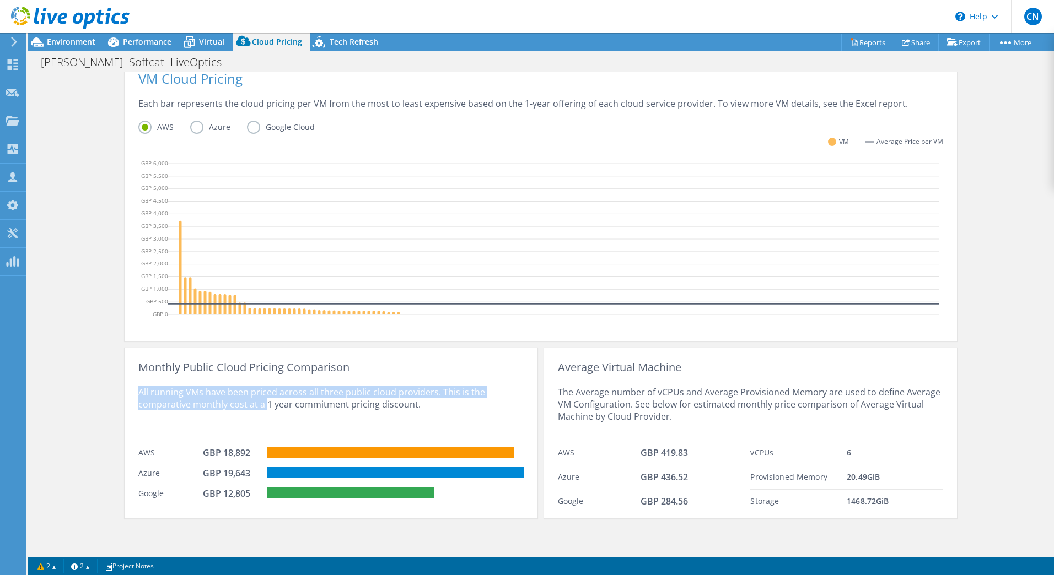
drag, startPoint x: 132, startPoint y: 389, endPoint x: 259, endPoint y: 413, distance: 129.2
click at [259, 413] on div "Monthly Public Cloud Pricing Comparison All running VMs have been priced across…" at bounding box center [331, 433] width 413 height 171
drag, startPoint x: 259, startPoint y: 413, endPoint x: 164, endPoint y: 435, distance: 97.2
click at [164, 435] on div "All running VMs have been priced across all three public cloud providers. This …" at bounding box center [330, 408] width 385 height 68
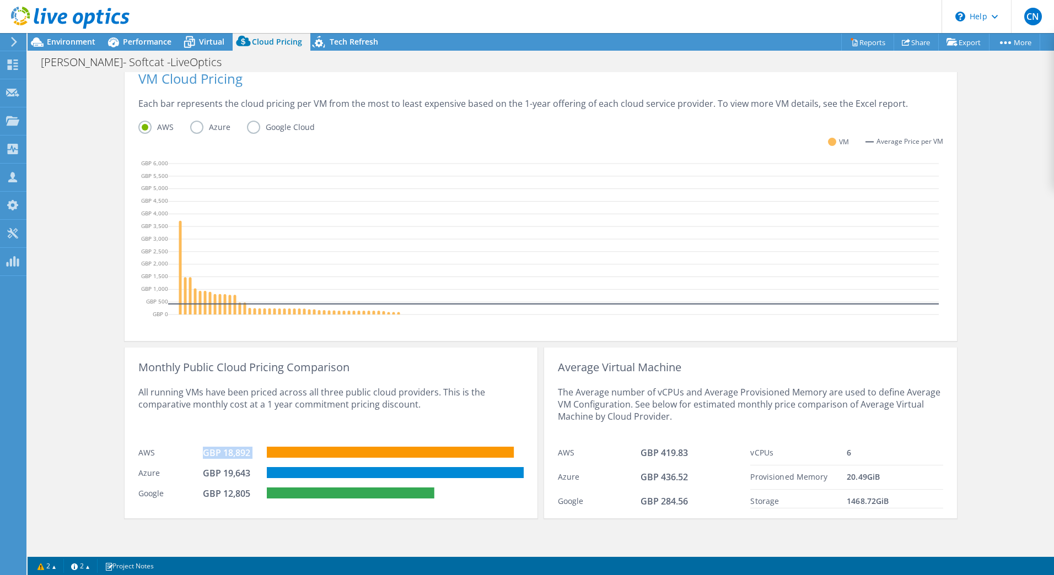
drag, startPoint x: 195, startPoint y: 458, endPoint x: 273, endPoint y: 460, distance: 78.3
click at [273, 460] on div "AWS GBP 18,892" at bounding box center [330, 452] width 385 height 20
drag, startPoint x: 273, startPoint y: 460, endPoint x: 96, endPoint y: 408, distance: 184.4
click at [96, 408] on div "Cloud Pricing Live Optics Cloud Pricing uses the native vendor APIs to retrieve…" at bounding box center [541, 178] width 1026 height 751
click at [69, 277] on div "Cloud Pricing Live Optics Cloud Pricing uses the native vendor APIs to retrieve…" at bounding box center [541, 178] width 1026 height 751
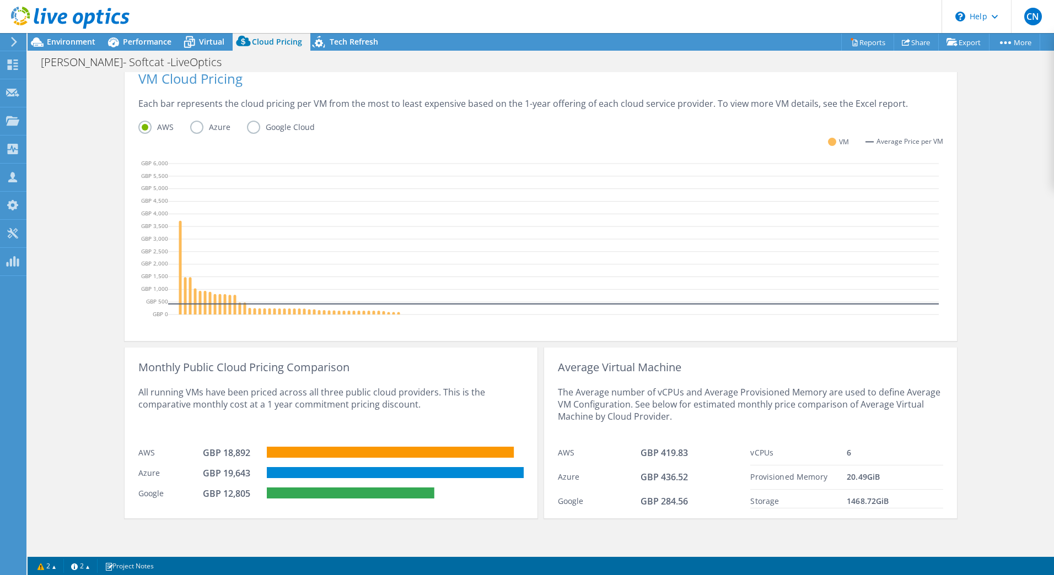
click at [976, 163] on div "Cloud Pricing Live Optics Cloud Pricing uses the native vendor APIs to retrieve…" at bounding box center [541, 178] width 1026 height 751
click at [881, 40] on link "Reports" at bounding box center [867, 42] width 53 height 17
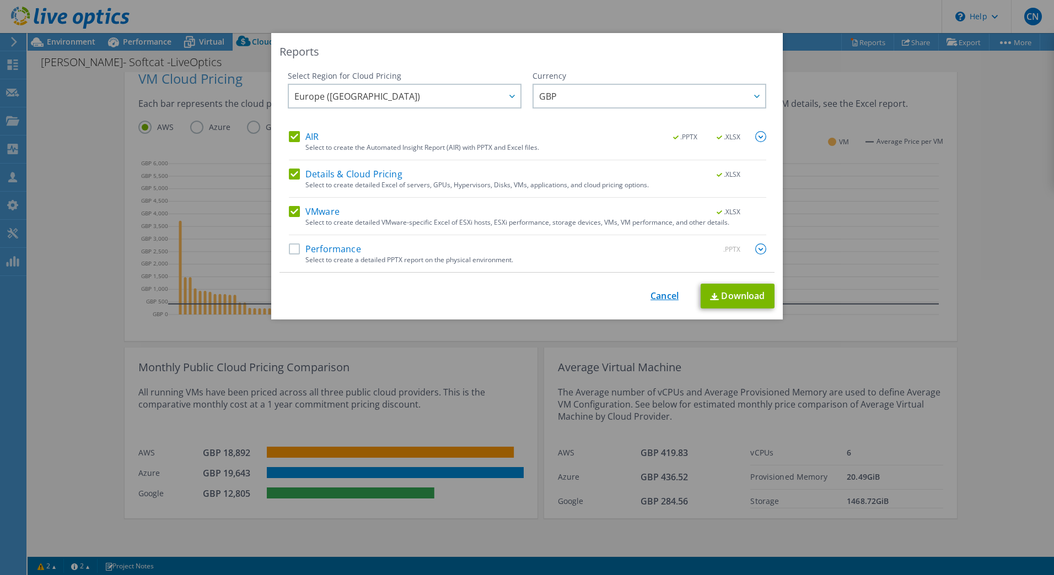
click at [657, 292] on link "Cancel" at bounding box center [664, 296] width 28 height 10
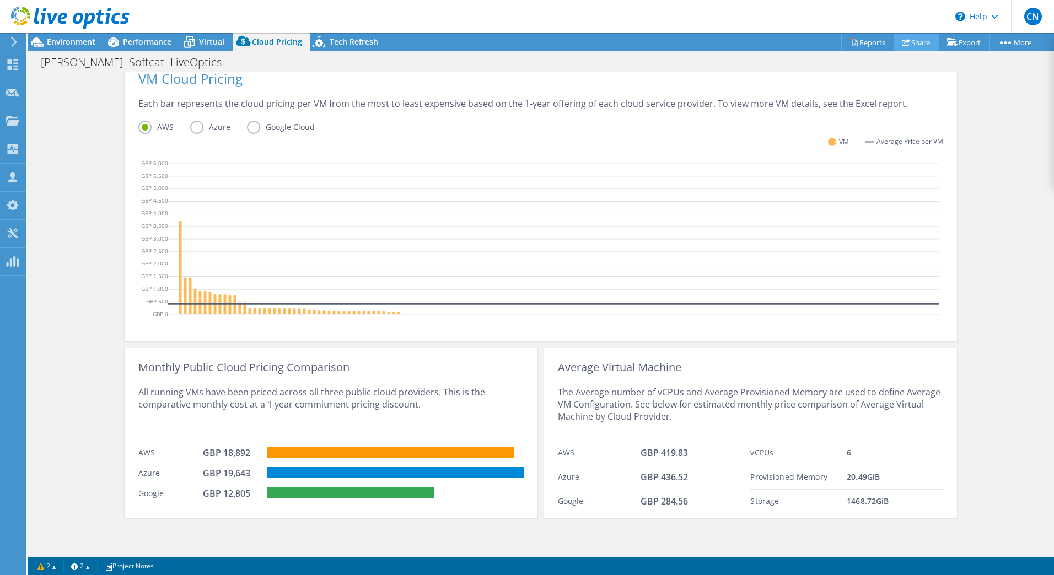
click at [912, 41] on link "Share" at bounding box center [916, 42] width 45 height 17
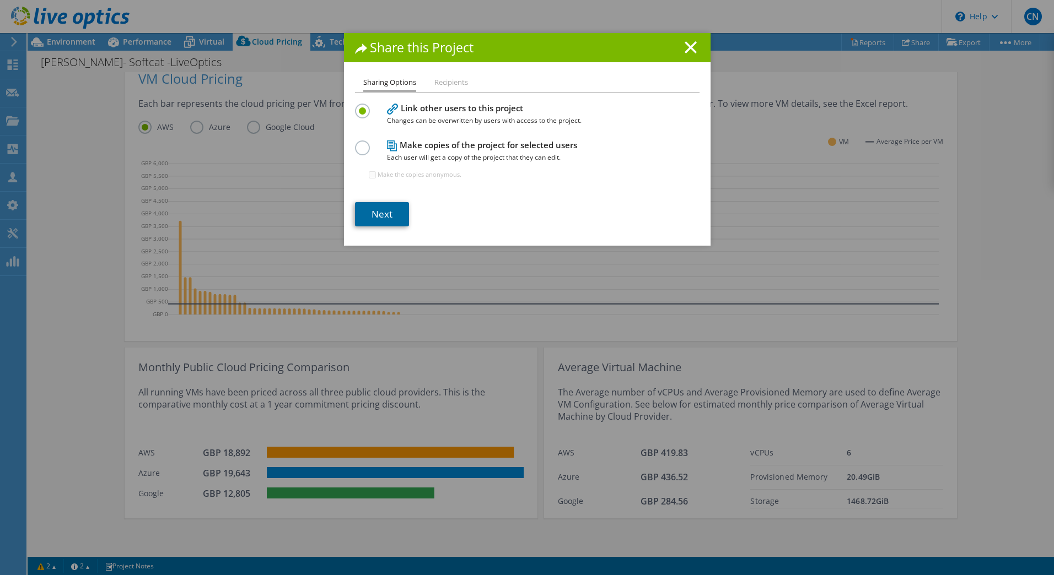
click at [379, 212] on link "Next" at bounding box center [382, 214] width 54 height 24
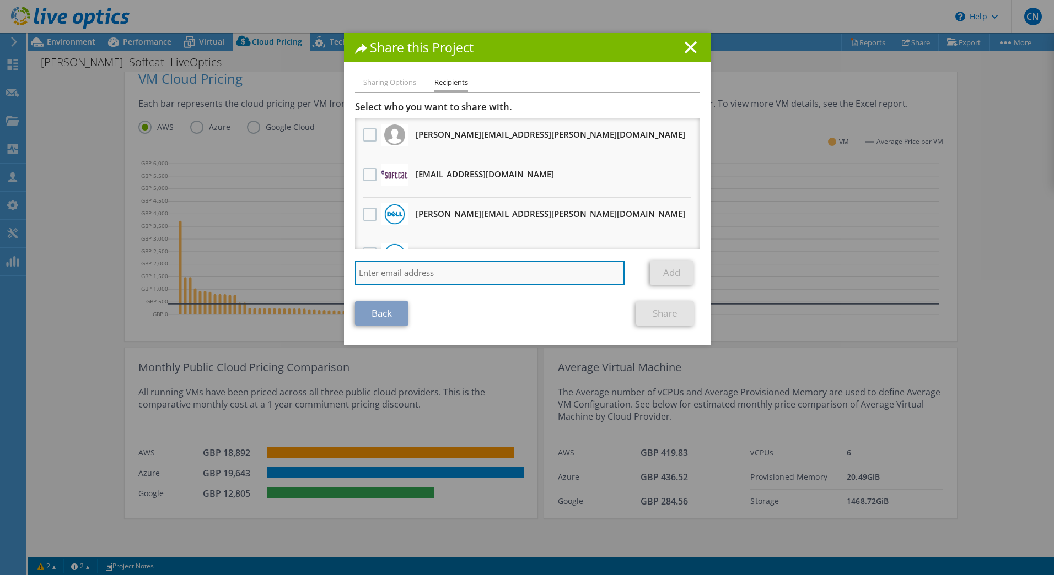
click at [422, 281] on input "search" at bounding box center [490, 273] width 270 height 24
click at [394, 273] on input "michaelhu@sofcat.com" at bounding box center [490, 273] width 270 height 24
click at [464, 264] on input "michaelha@sofcat.com" at bounding box center [490, 273] width 270 height 24
click at [393, 272] on input "michaelha@sofcat.com" at bounding box center [490, 273] width 270 height 24
type input "michaelhat@sofcat.com"
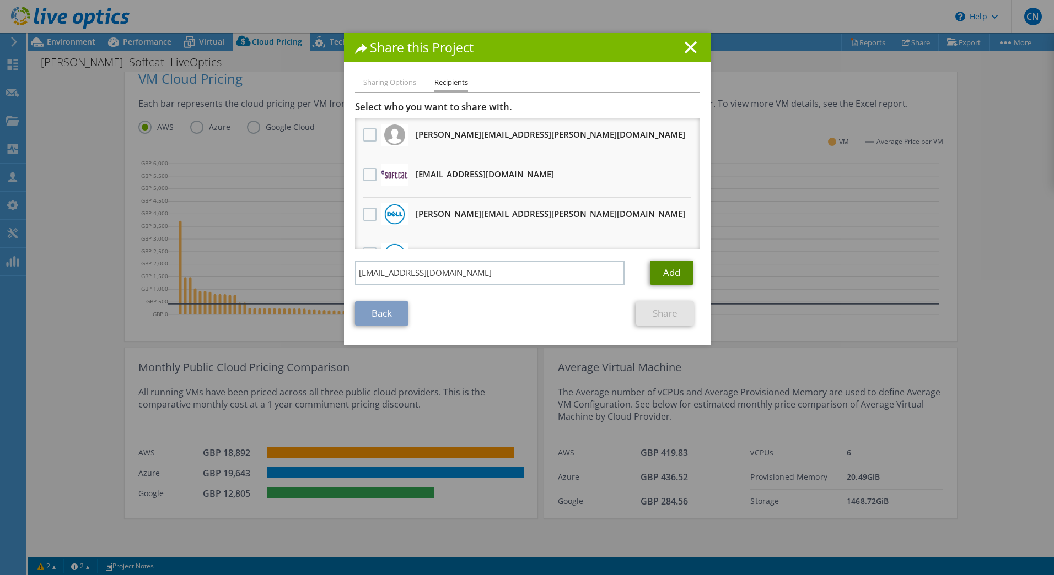
click at [681, 272] on link "Add" at bounding box center [672, 273] width 44 height 24
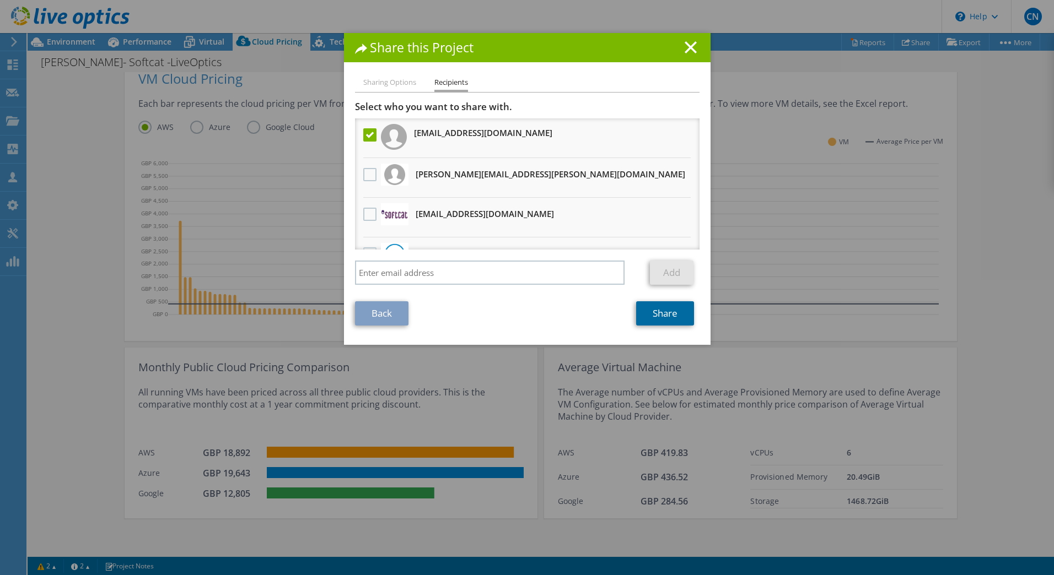
click at [668, 314] on link "Share" at bounding box center [665, 314] width 58 height 24
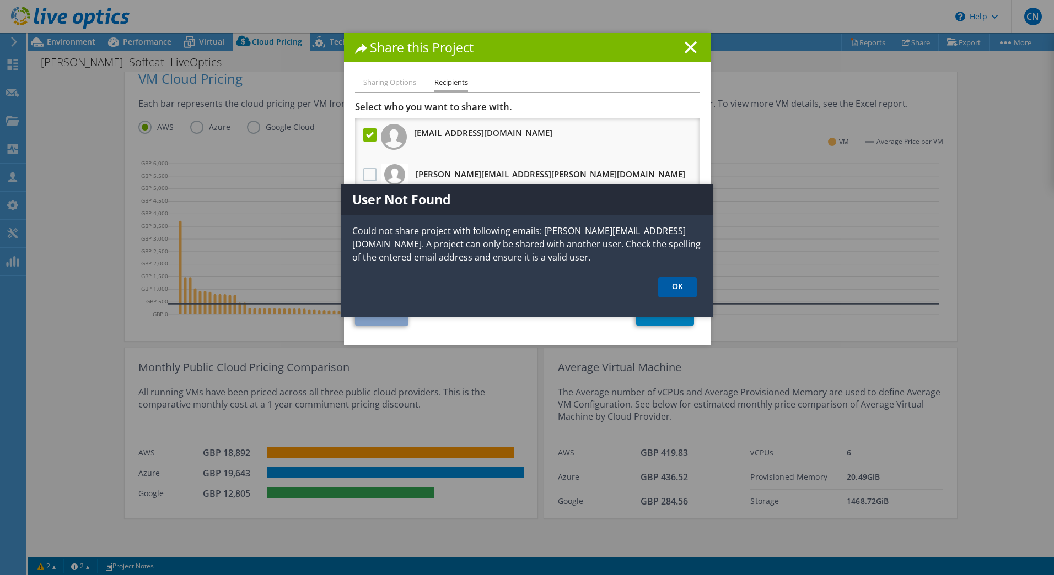
click at [666, 291] on link "OK" at bounding box center [677, 287] width 39 height 20
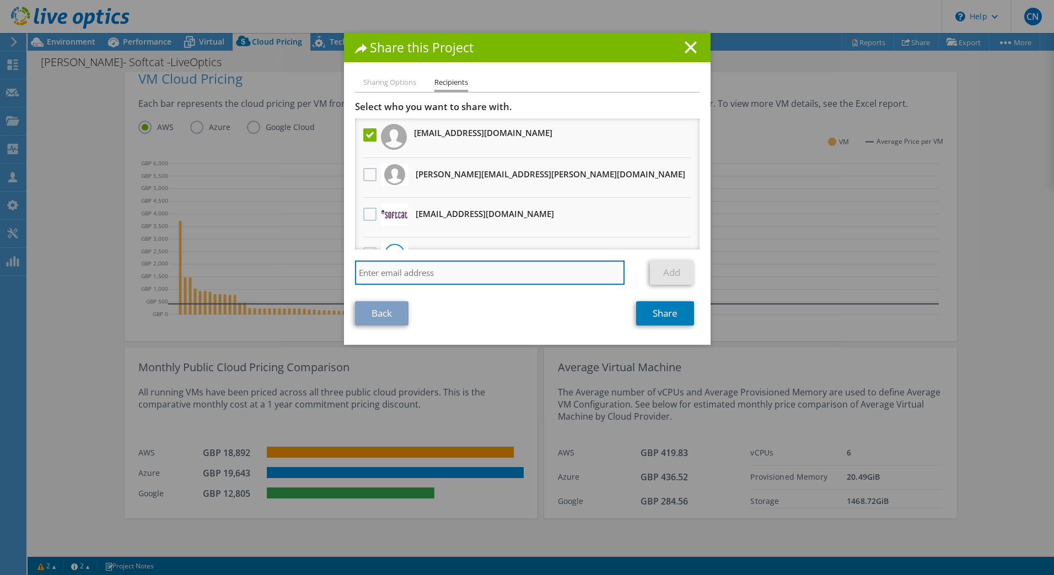
click at [451, 271] on input "search" at bounding box center [490, 273] width 270 height 24
paste input "MichaelHat@softcat.com"
type input "MichaelHat@softcat.com"
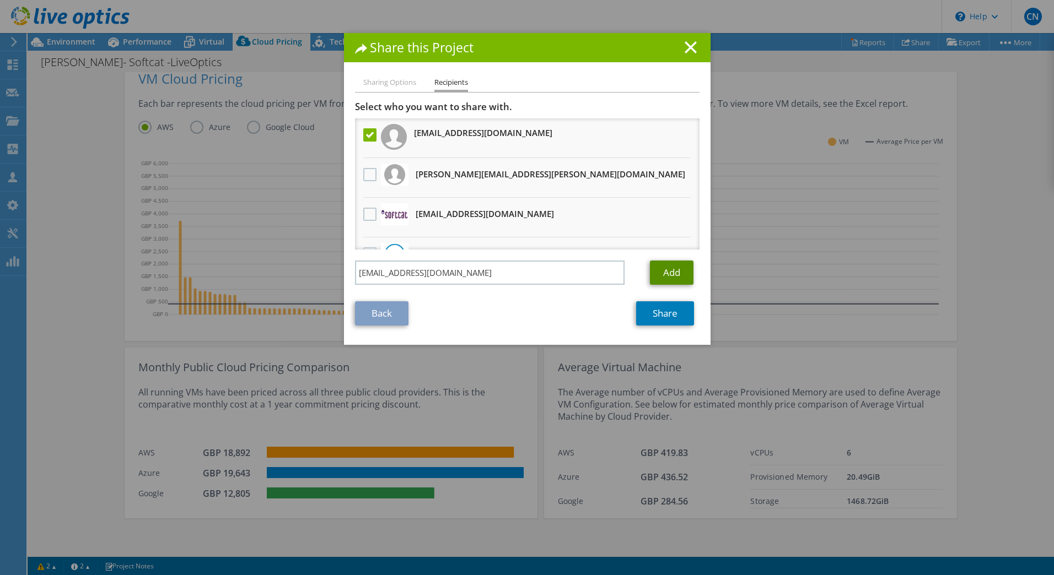
click at [671, 268] on link "Add" at bounding box center [672, 273] width 44 height 24
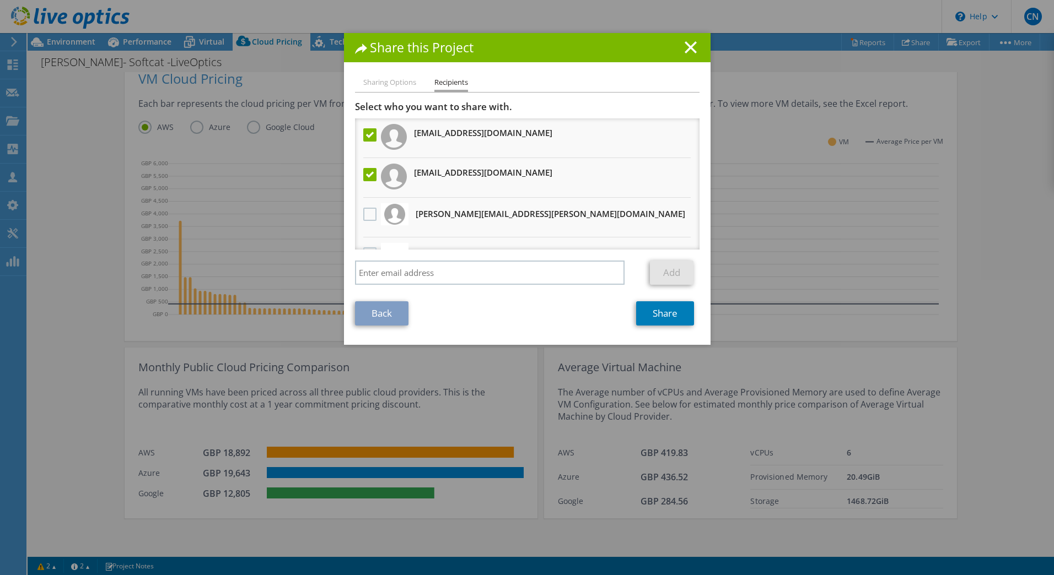
click at [369, 176] on label at bounding box center [371, 174] width 16 height 13
click at [0, 0] on input "checkbox" at bounding box center [0, 0] width 0 height 0
click at [655, 315] on link "Share" at bounding box center [665, 314] width 58 height 24
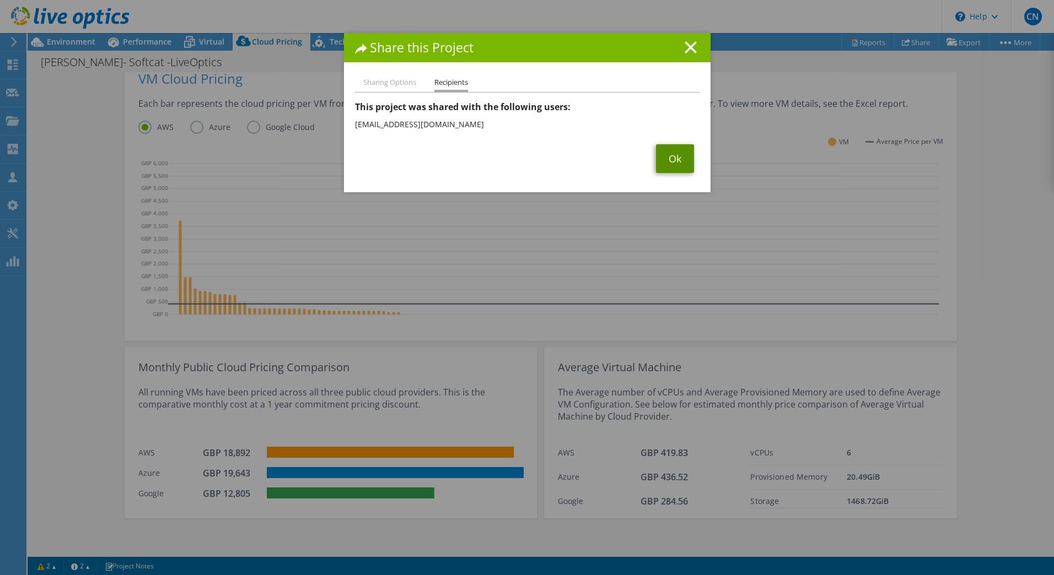
click at [674, 159] on link "Ok" at bounding box center [675, 158] width 38 height 29
